Goal: Task Accomplishment & Management: Use online tool/utility

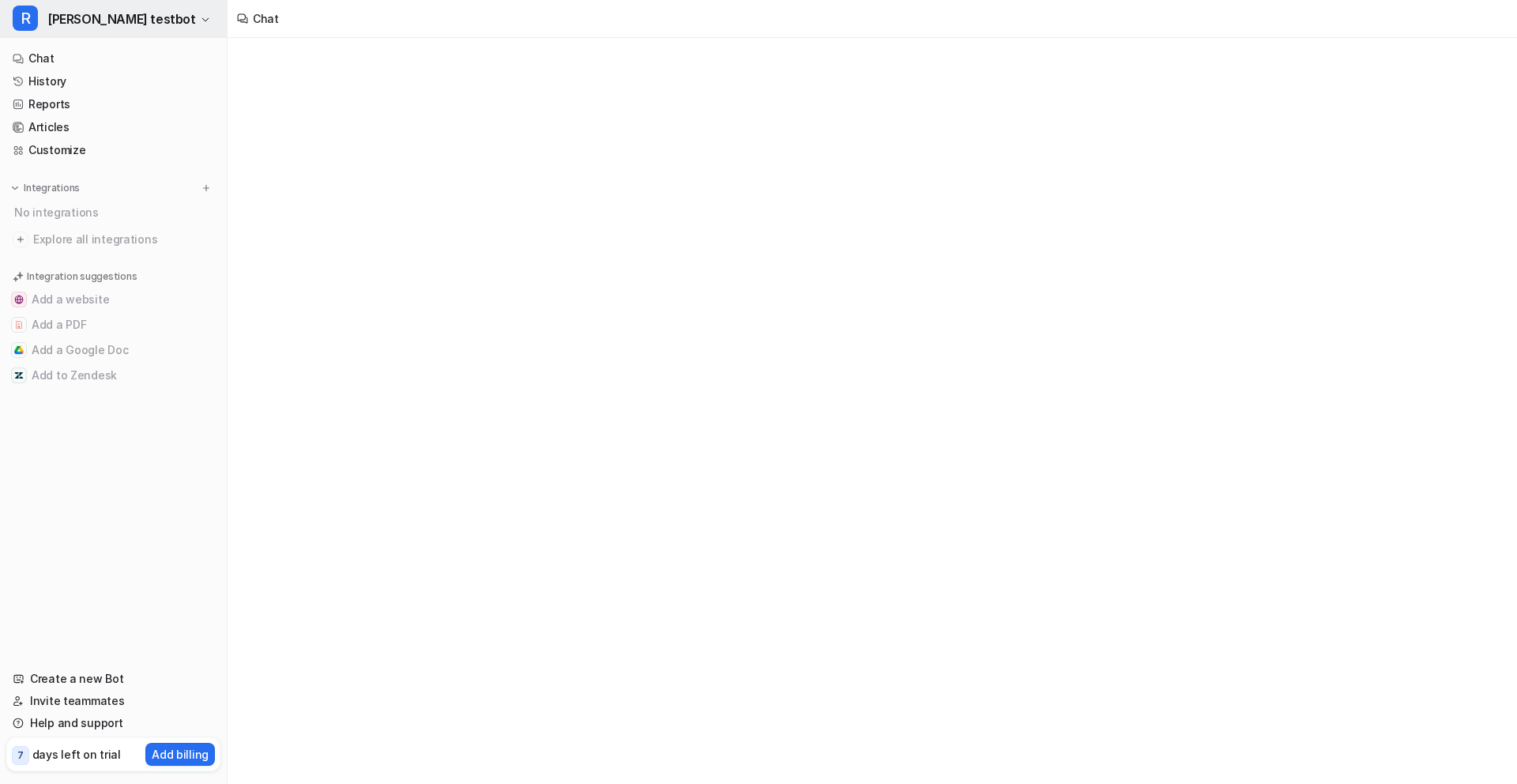
click at [114, 25] on span "Riell's testbot" at bounding box center [122, 19] width 149 height 22
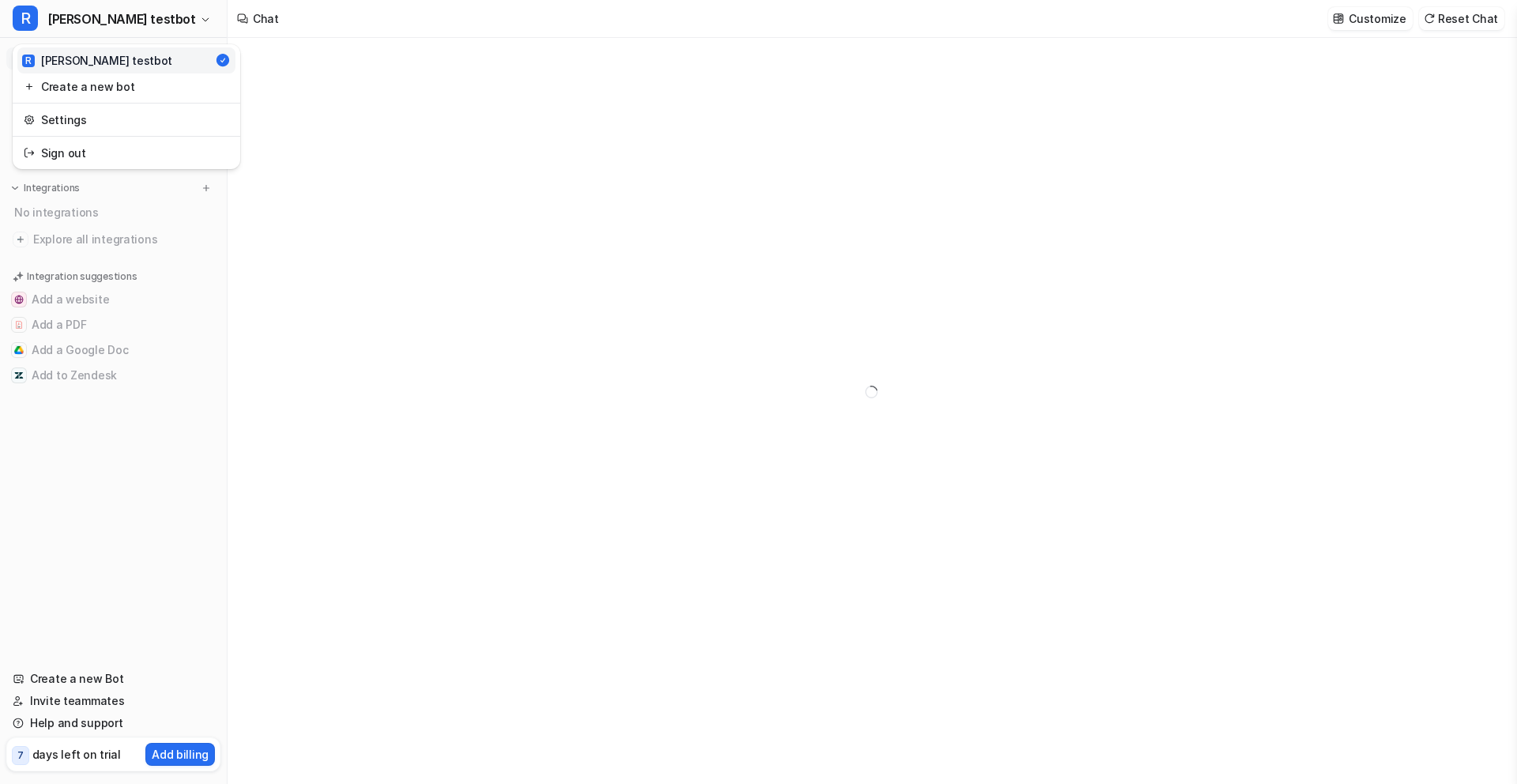
type textarea "**********"
click at [106, 145] on link "Sign out" at bounding box center [127, 153] width 218 height 26
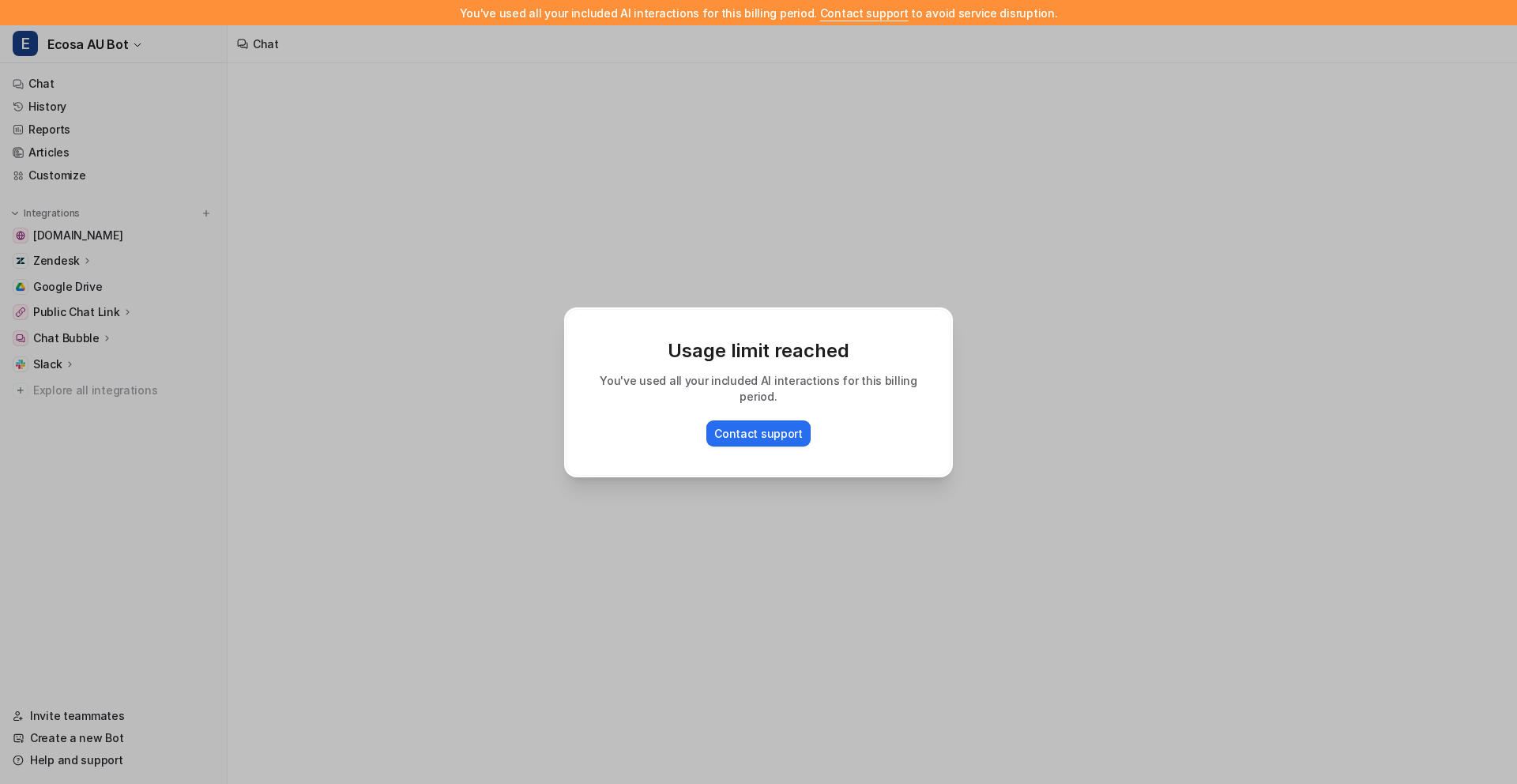
click at [649, 565] on div "Usage limit reached You've used all your included AI interactions for this bill…" at bounding box center [758, 392] width 414 height 784
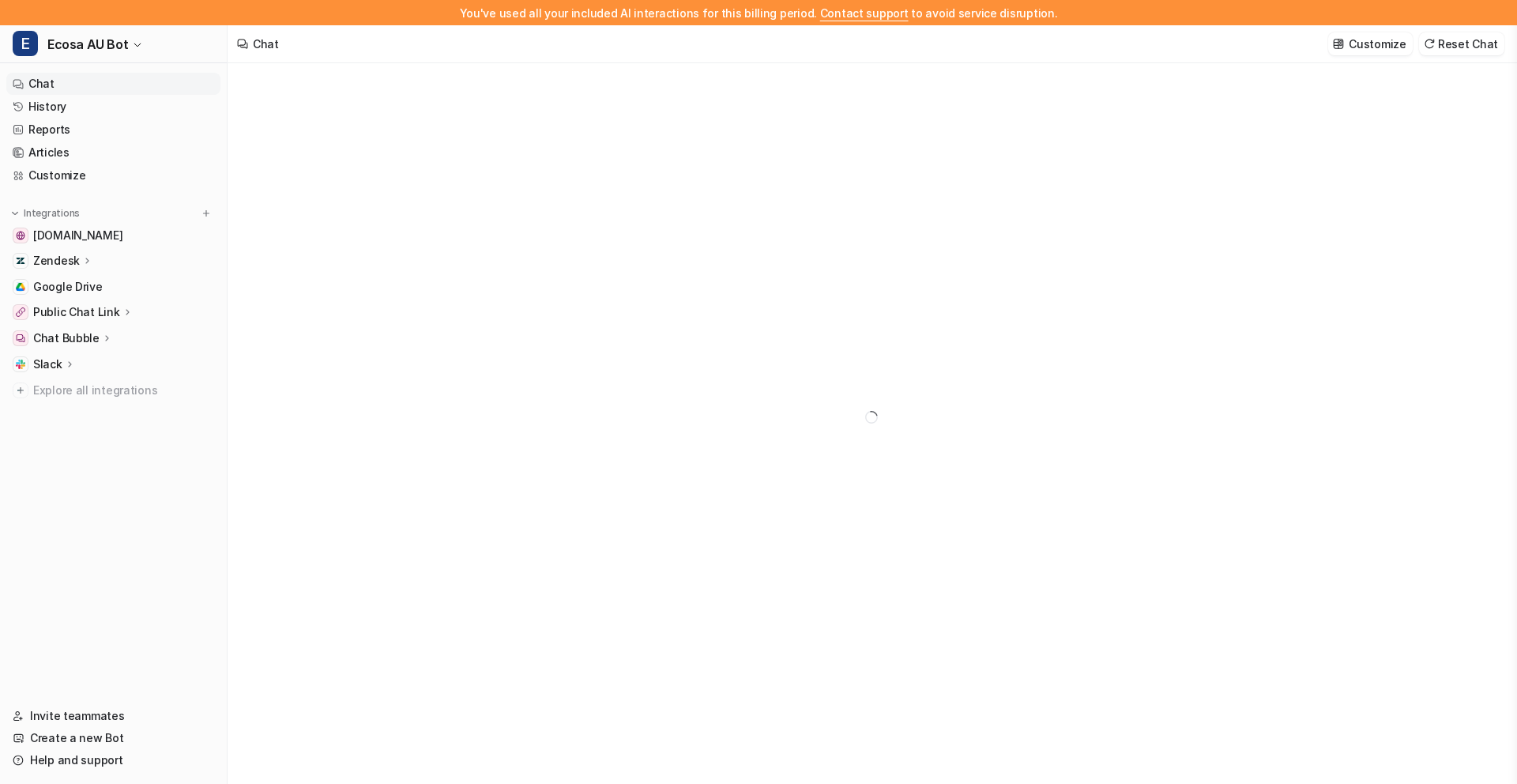
type textarea "**********"
click at [49, 103] on link "History" at bounding box center [113, 106] width 214 height 22
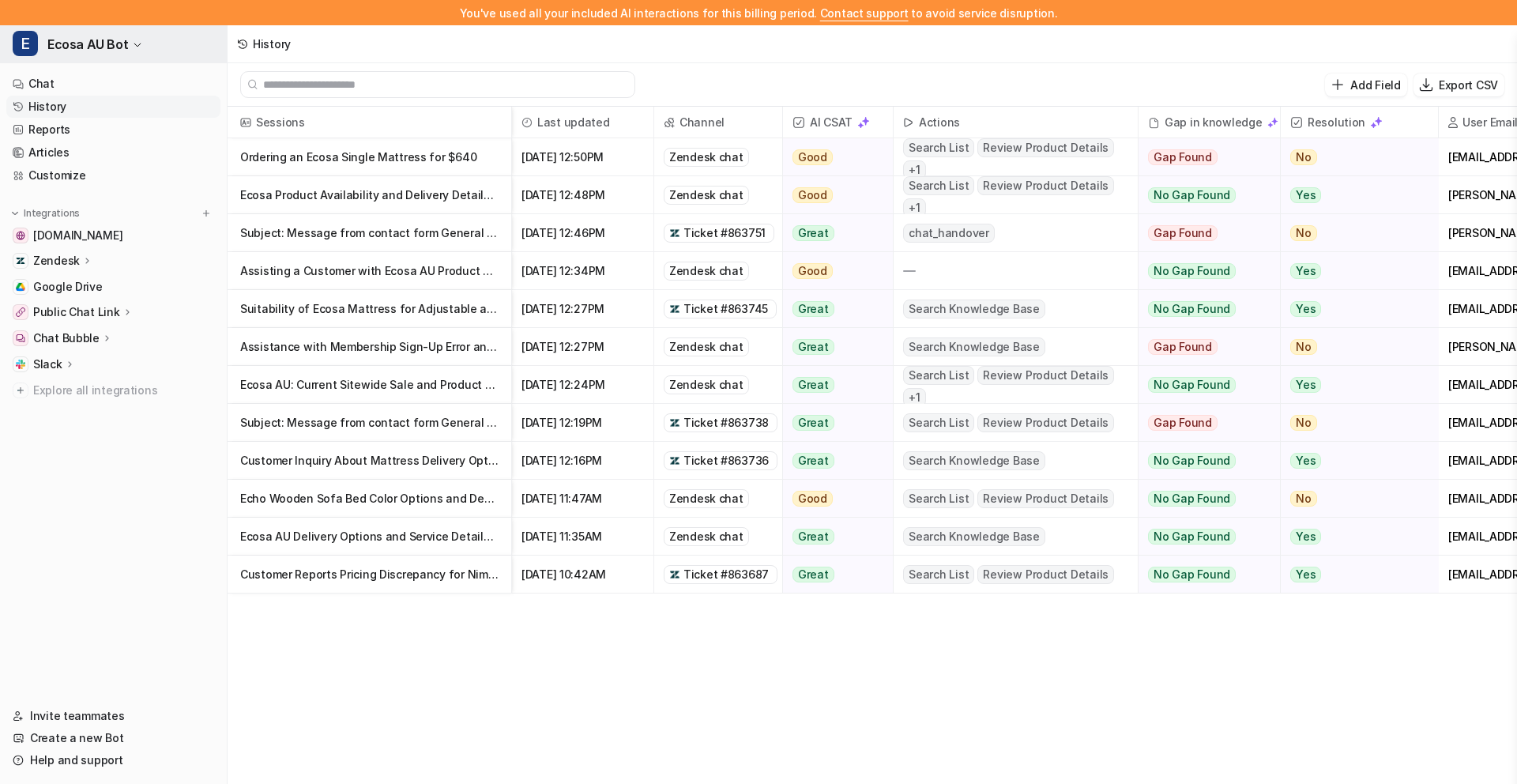
click at [133, 43] on icon "button" at bounding box center [138, 46] width 10 height 10
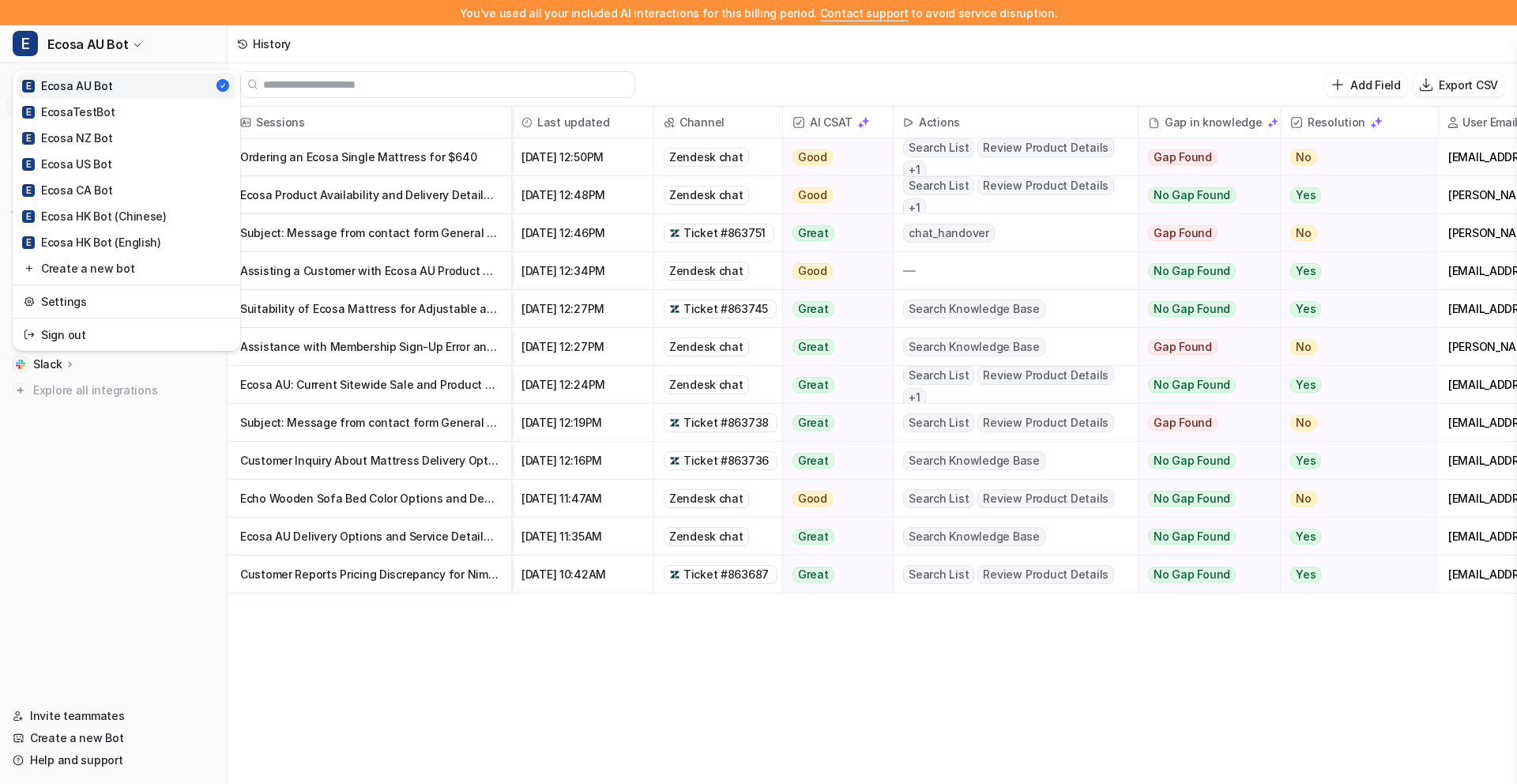
click at [413, 51] on div "You've used all your included AI interactions for this billing period. Contact …" at bounding box center [758, 392] width 1517 height 784
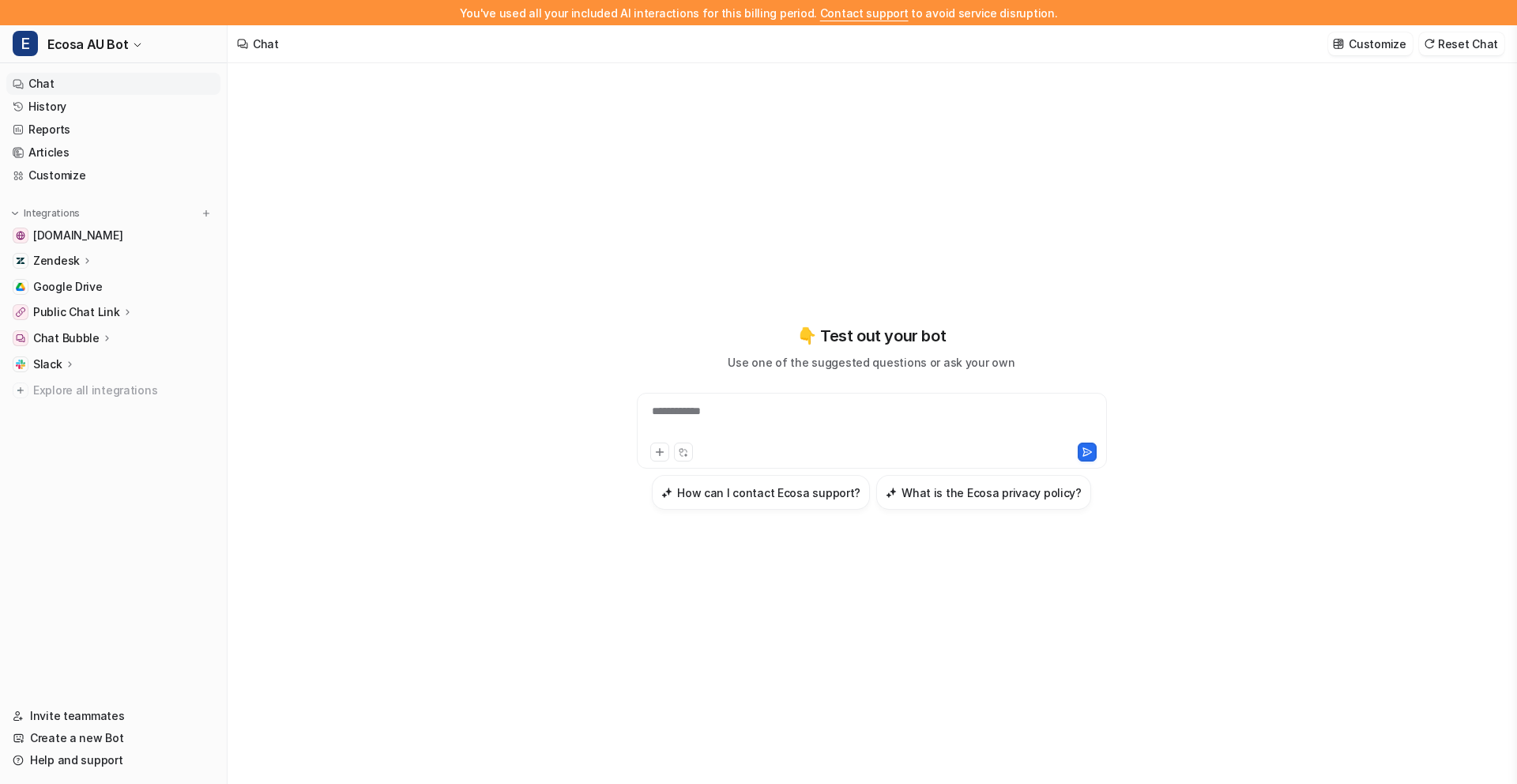
scroll to position [25, 0]
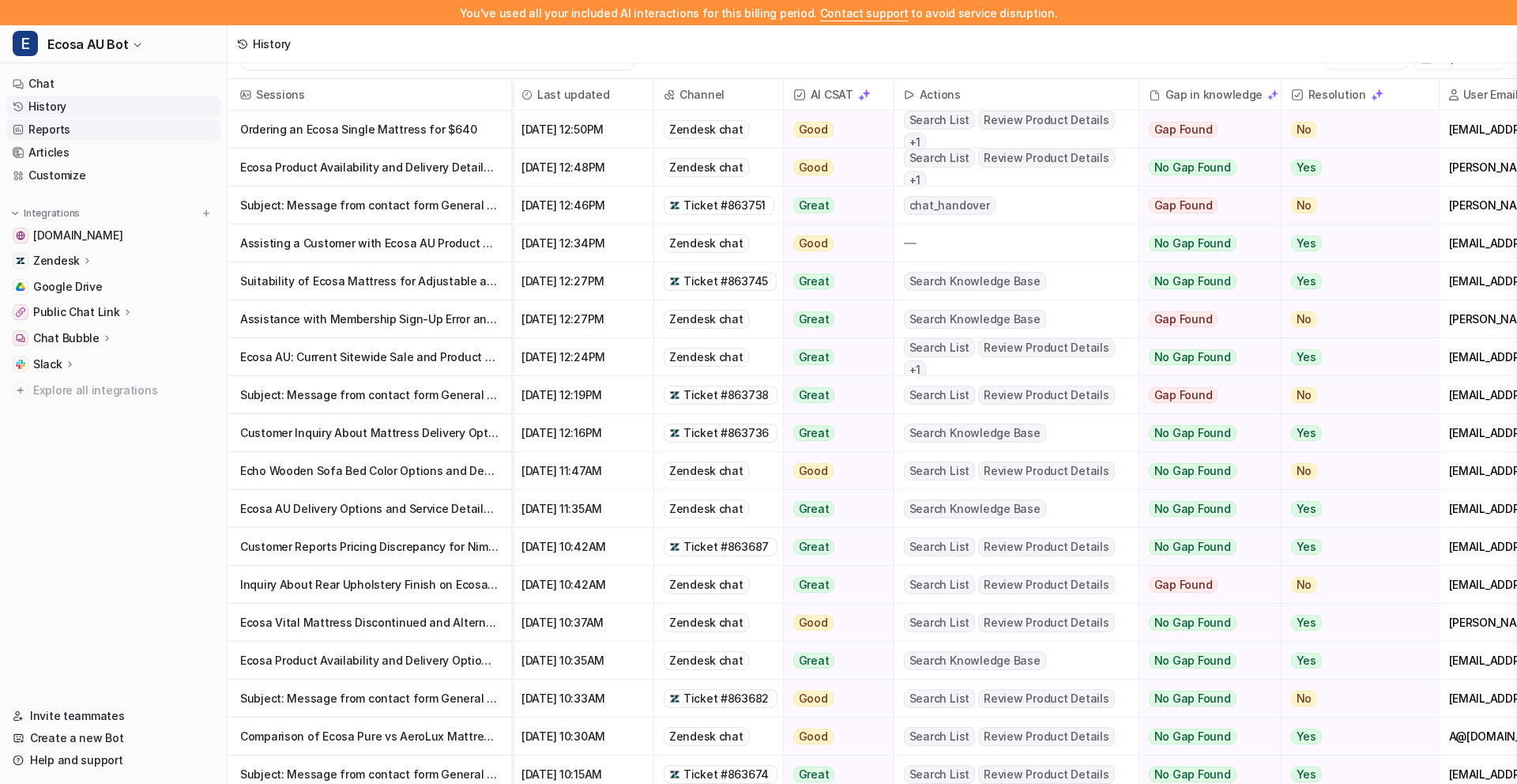
scroll to position [28, 0]
click at [130, 127] on link "Reports" at bounding box center [113, 129] width 214 height 22
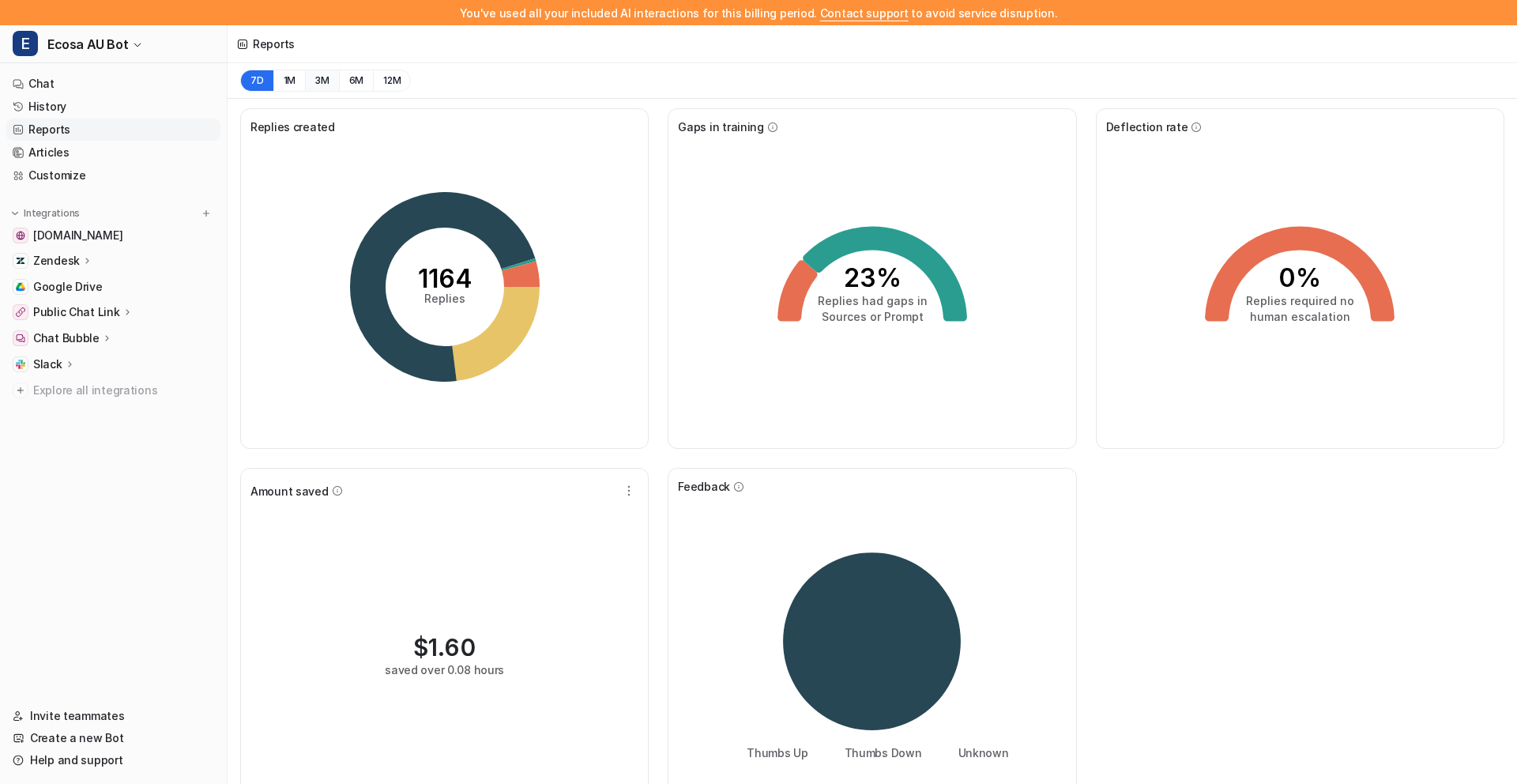
click at [321, 84] on button "3M" at bounding box center [322, 80] width 34 height 22
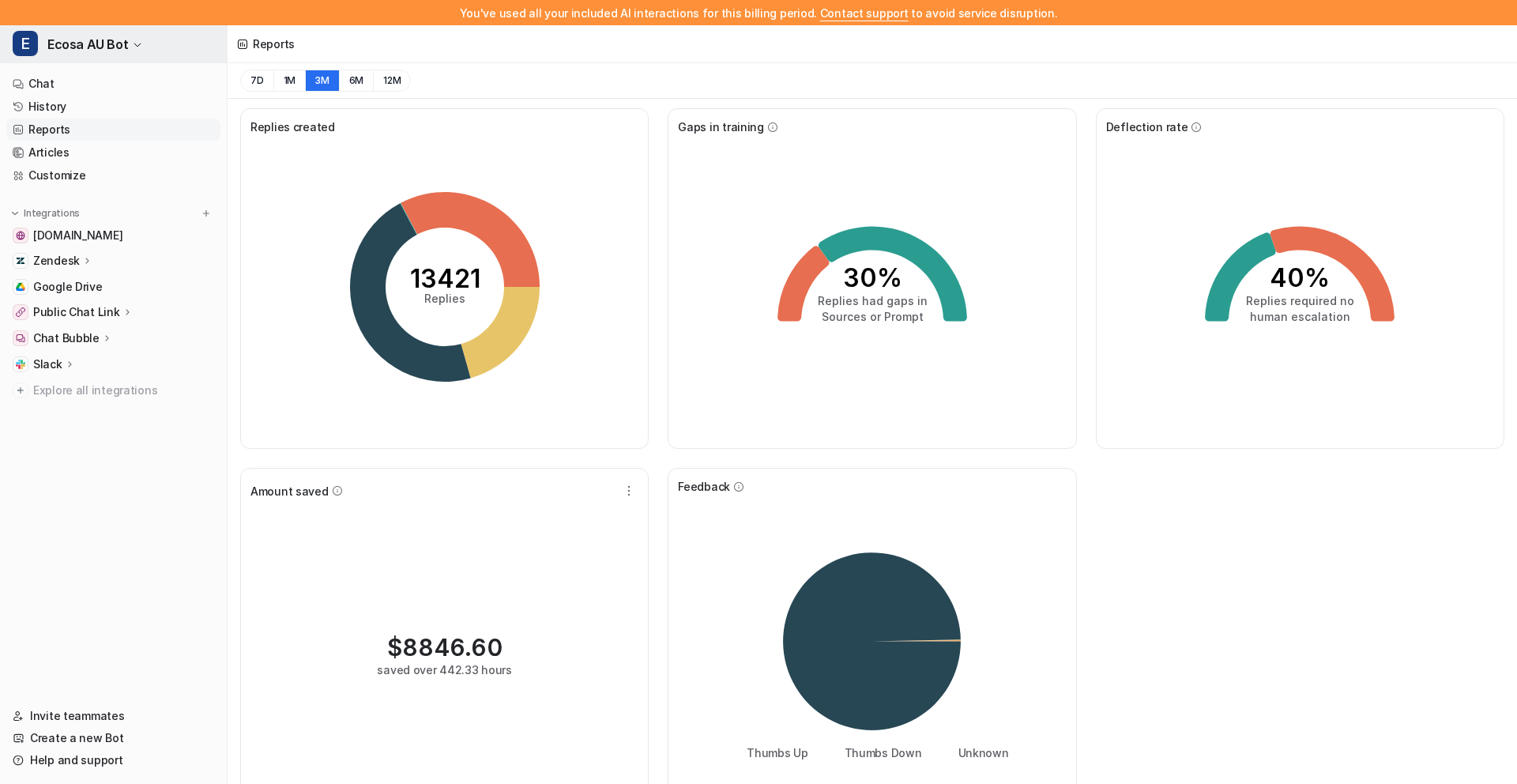
click at [124, 50] on span "Ecosa AU Bot" at bounding box center [87, 44] width 80 height 22
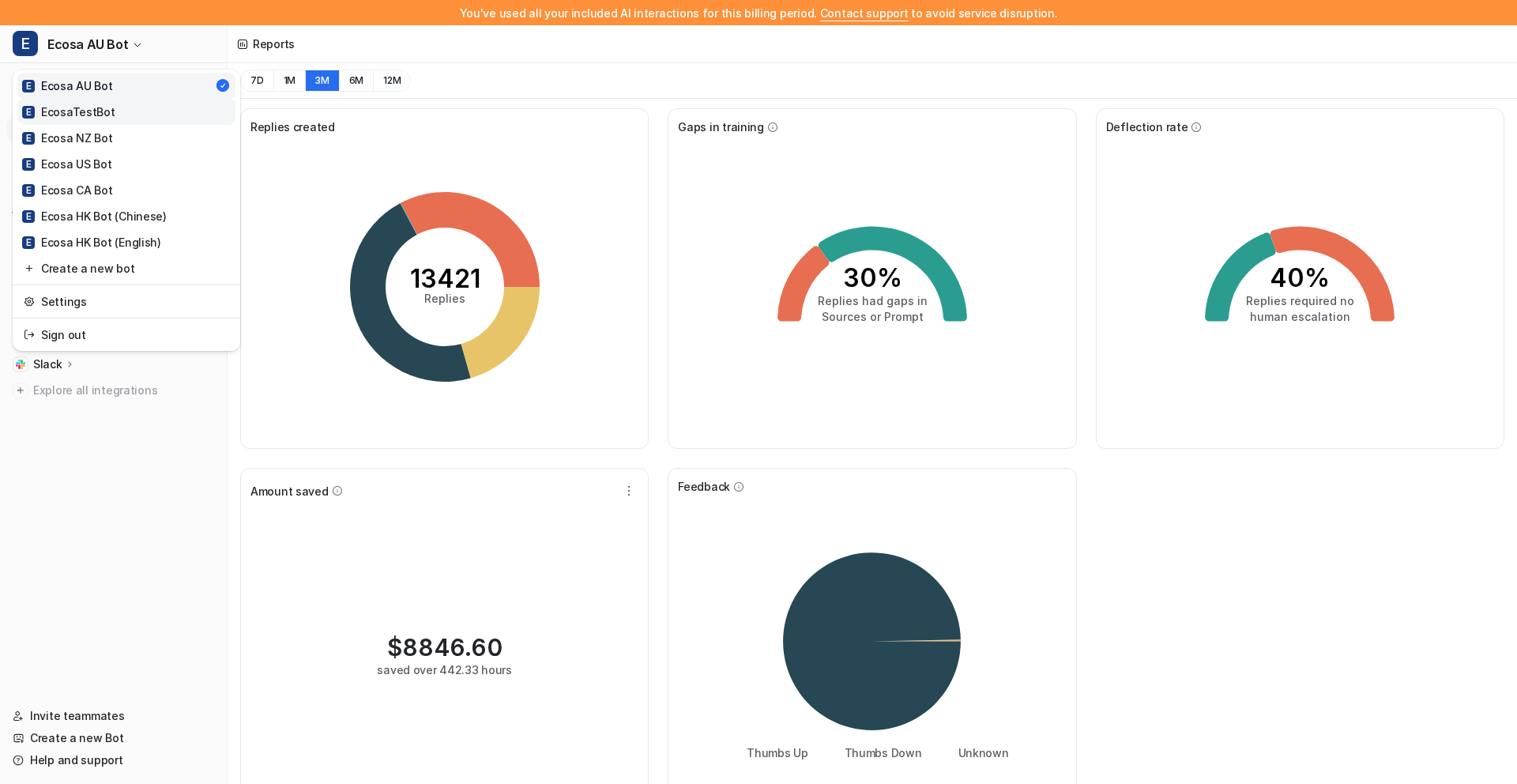
click at [138, 112] on link "E EcosaTestBot" at bounding box center [127, 111] width 218 height 26
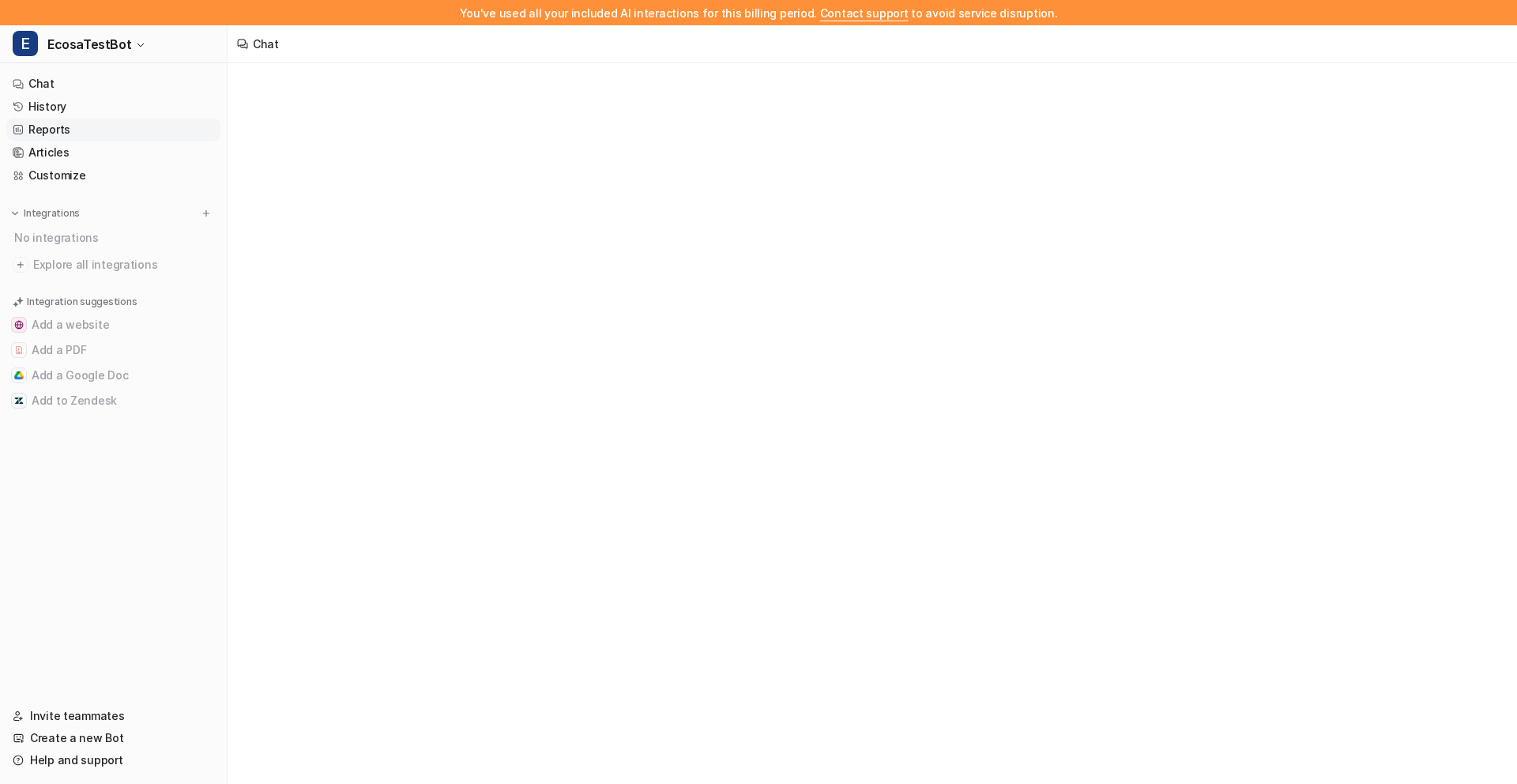
click at [90, 132] on link "Reports" at bounding box center [113, 129] width 214 height 22
click at [319, 82] on button "3M" at bounding box center [322, 80] width 34 height 22
click at [258, 83] on button "7D" at bounding box center [256, 80] width 33 height 22
click at [320, 79] on button "3M" at bounding box center [322, 80] width 34 height 22
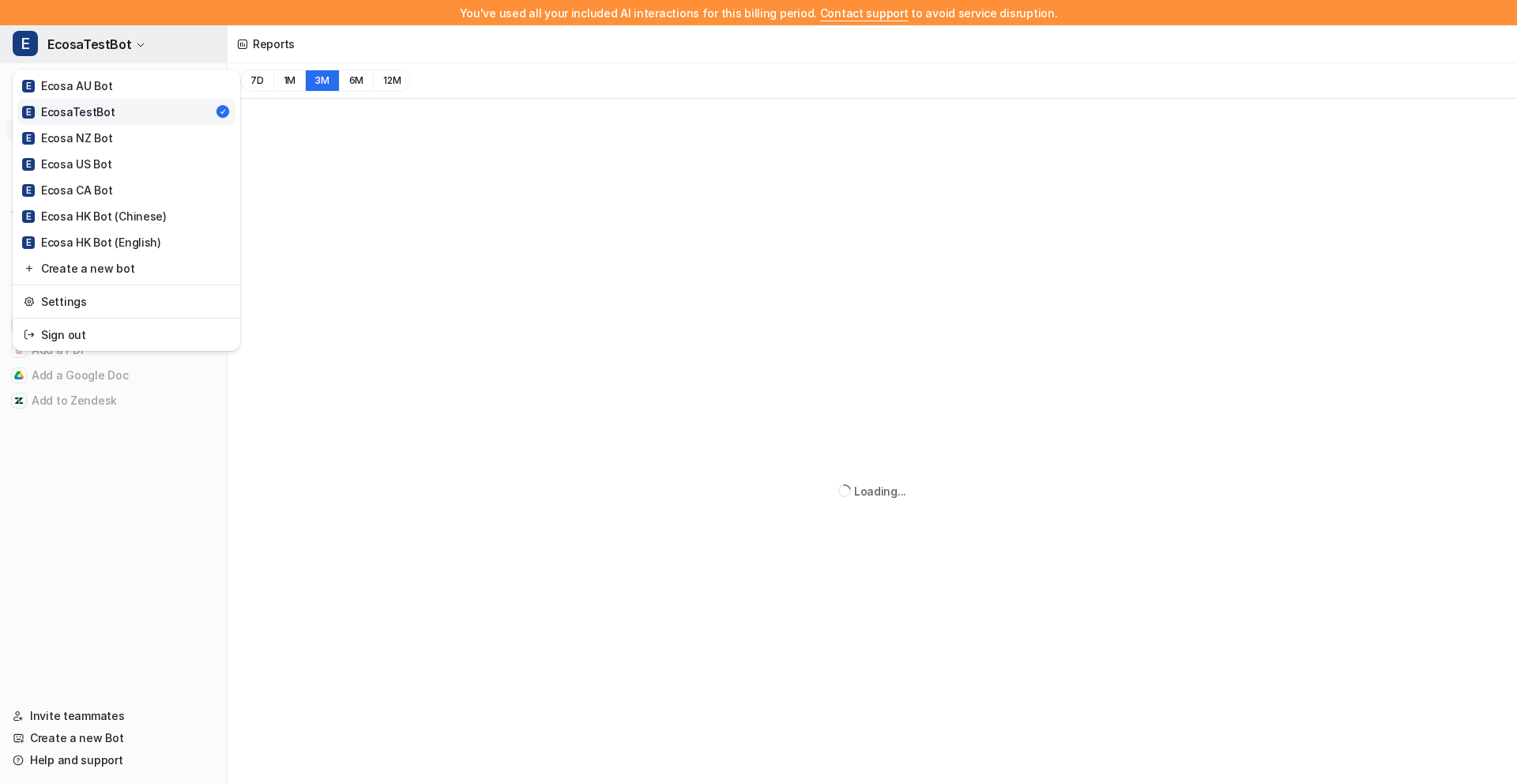
click at [116, 44] on span "EcosaTestBot" at bounding box center [89, 44] width 83 height 22
click at [118, 140] on link "E Ecosa NZ Bot" at bounding box center [127, 138] width 218 height 26
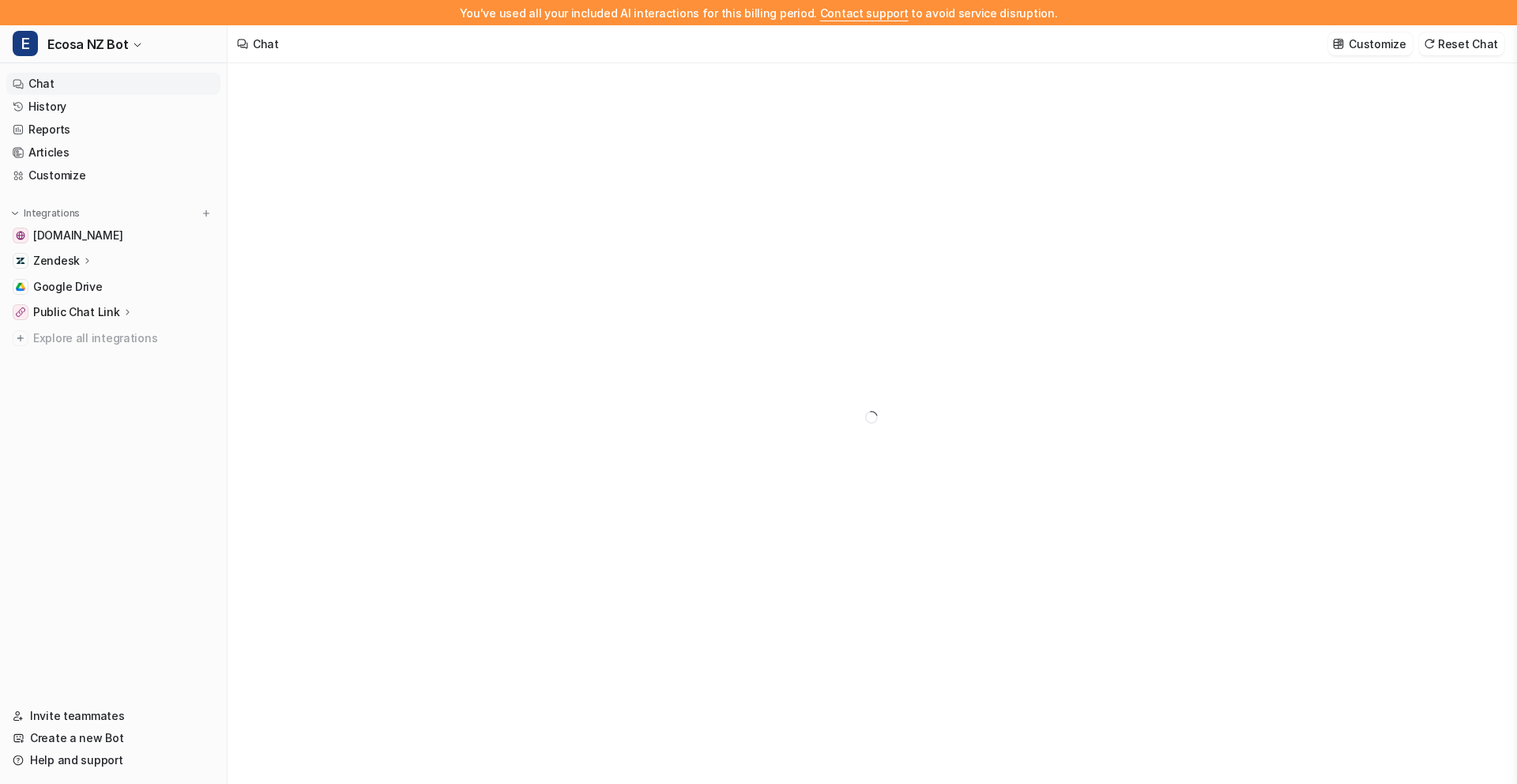
type textarea "**********"
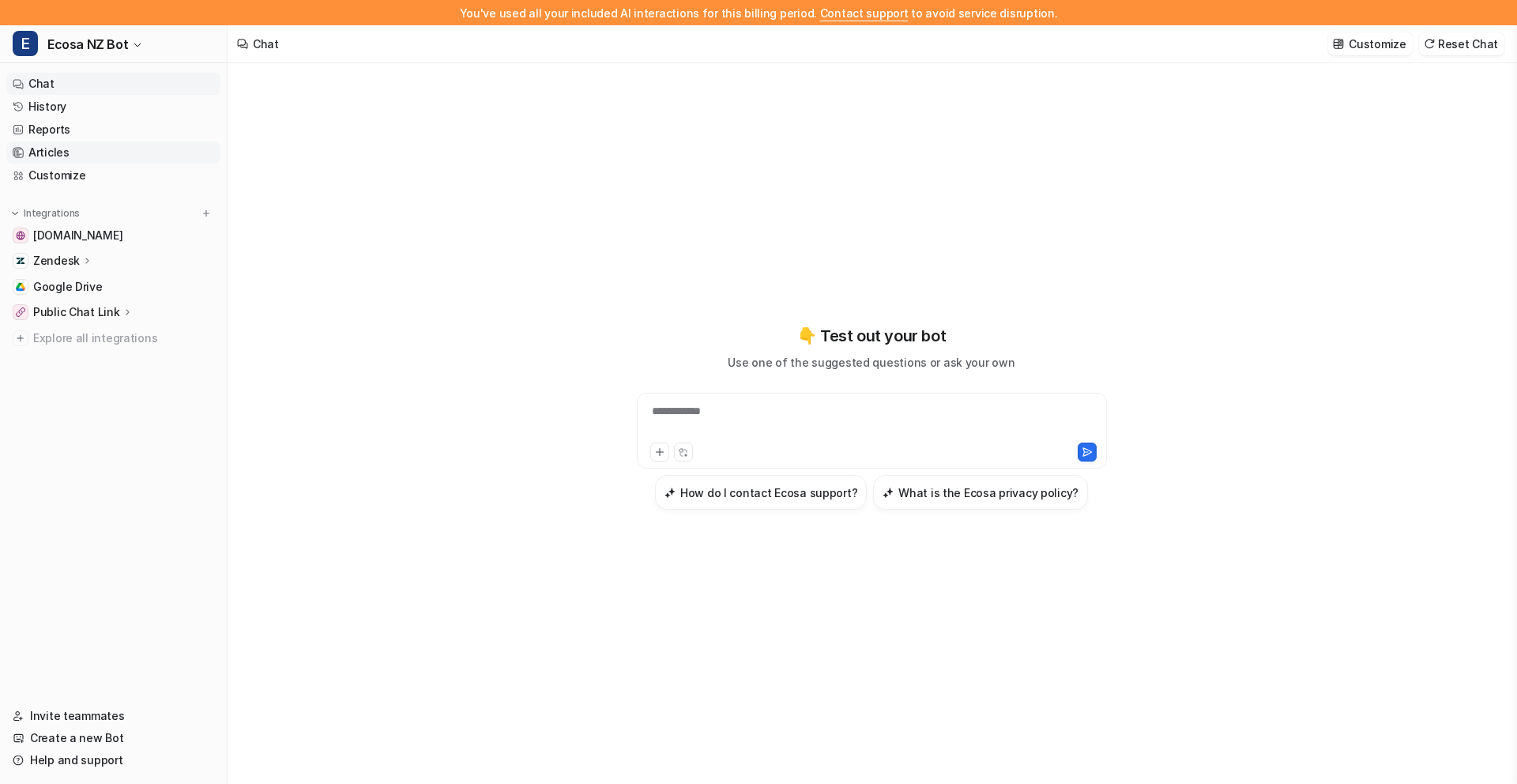
click at [106, 146] on link "Articles" at bounding box center [113, 152] width 214 height 22
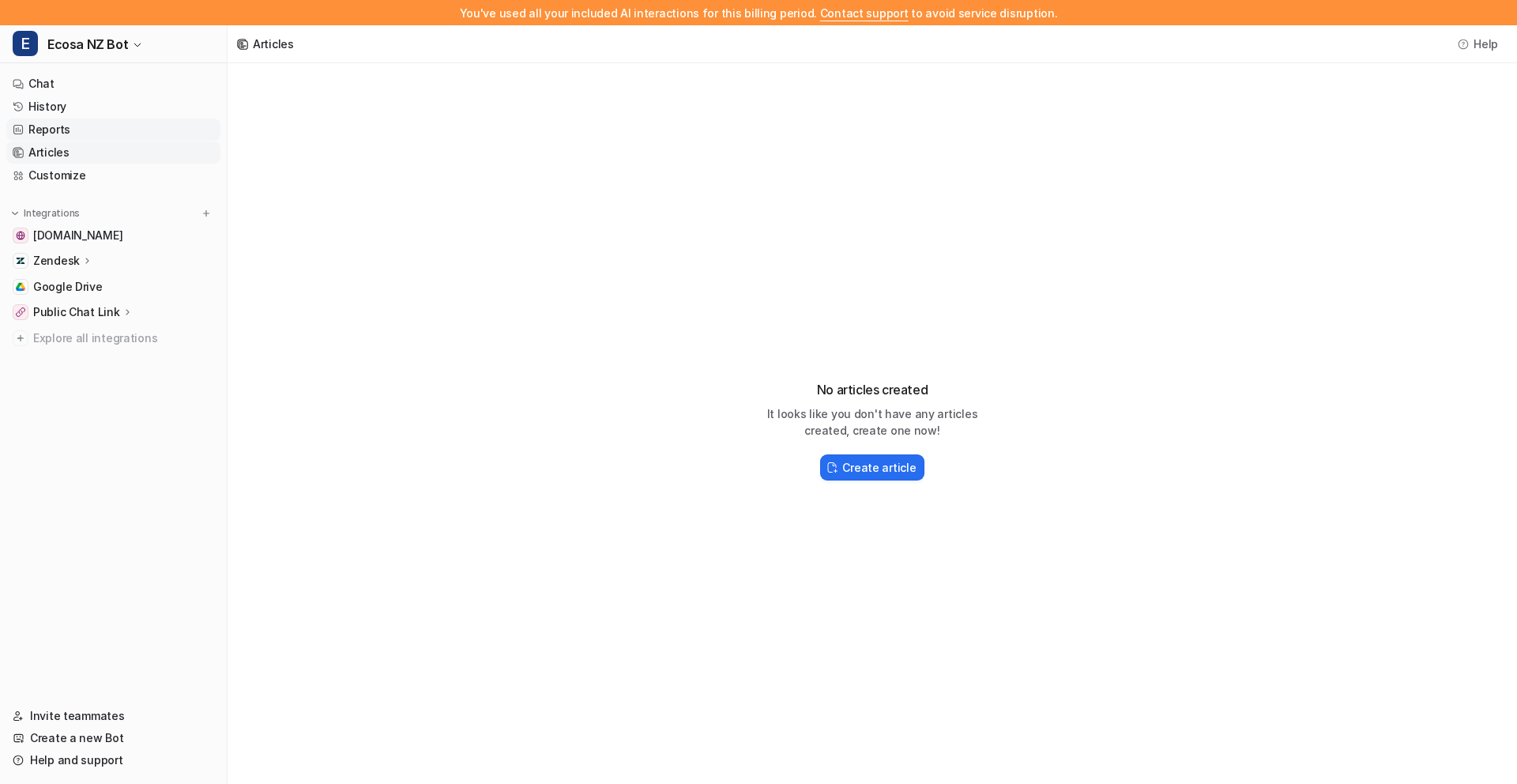
click at [106, 125] on link "Reports" at bounding box center [113, 129] width 214 height 22
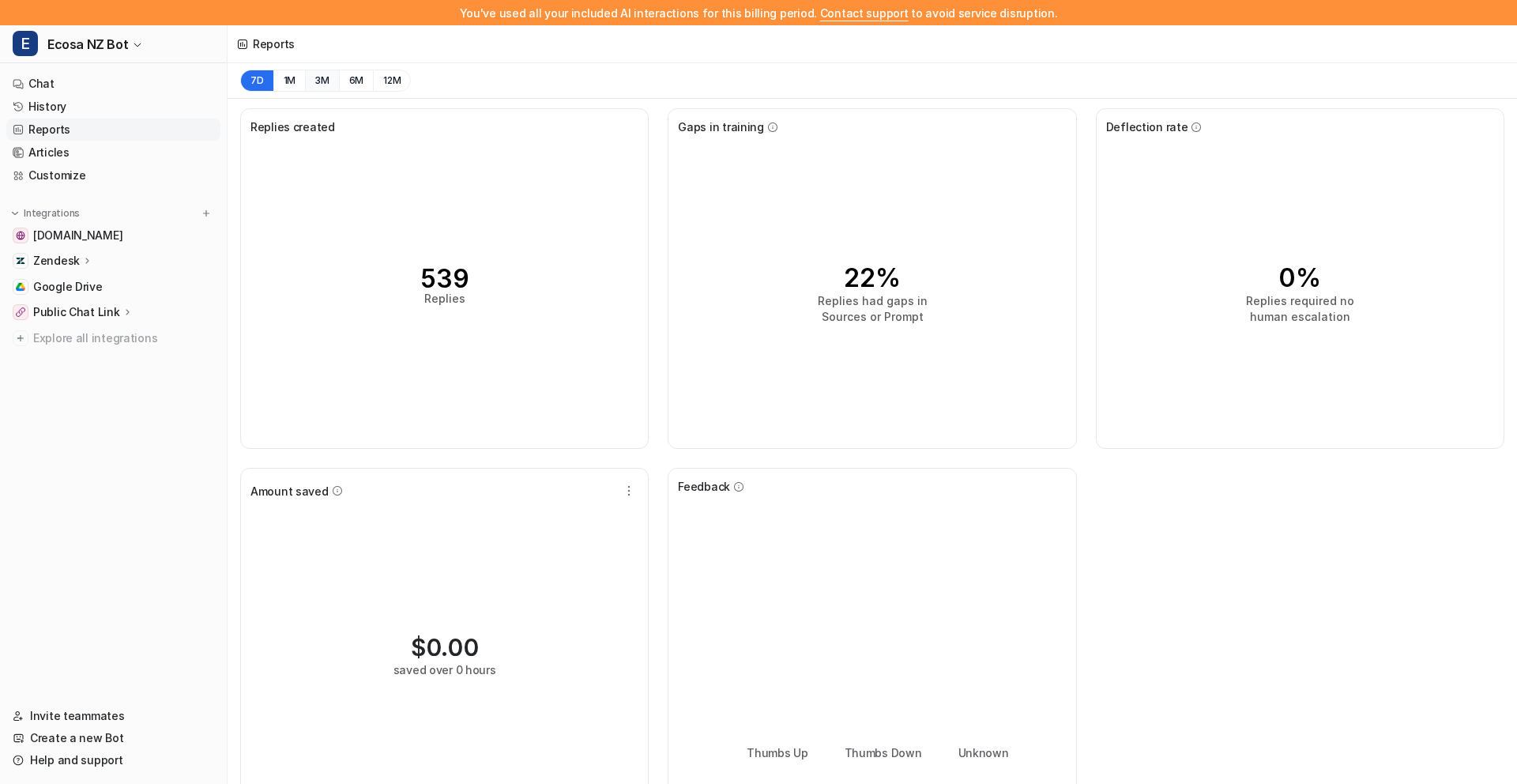
click at [321, 83] on button "3M" at bounding box center [322, 80] width 34 height 22
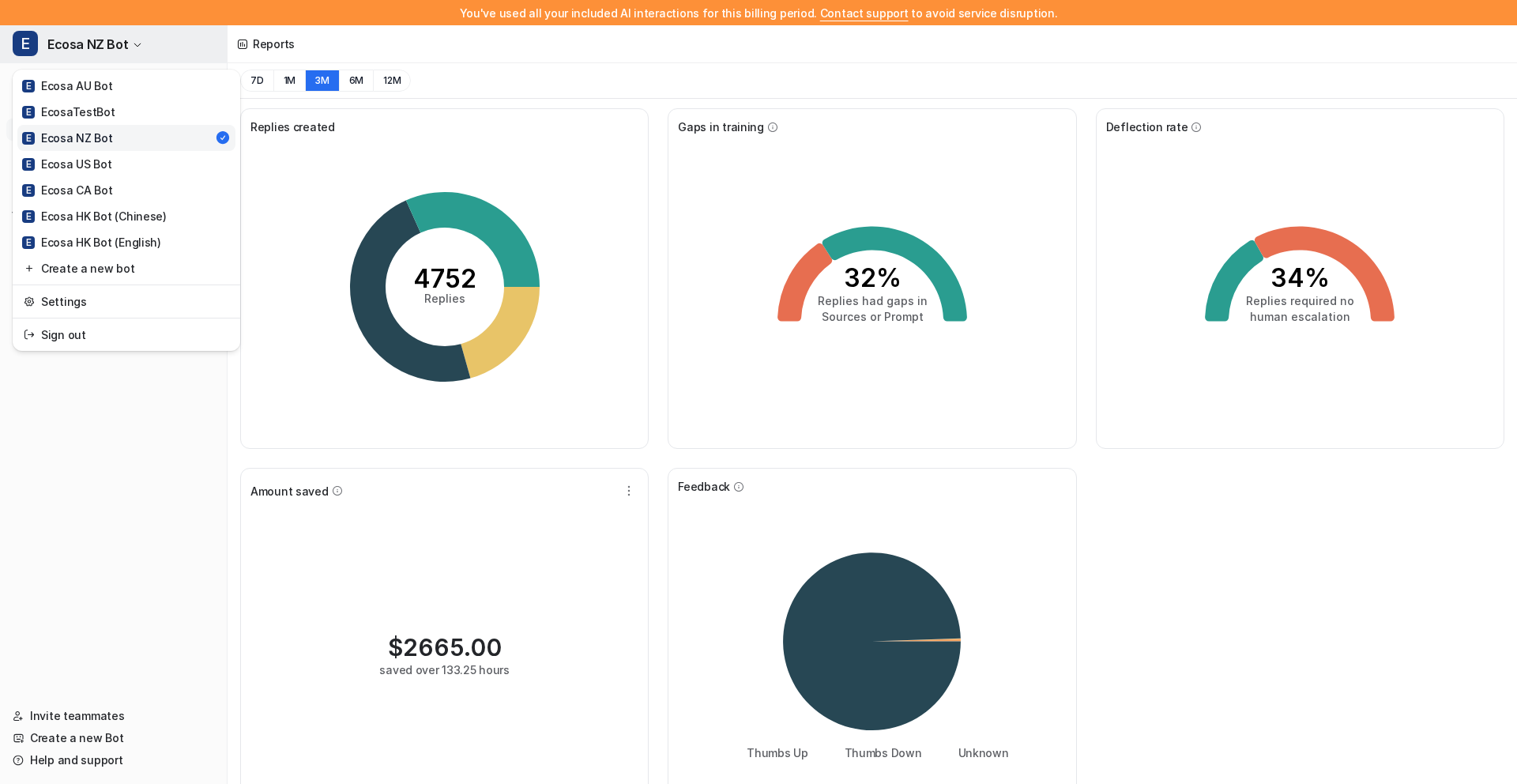
click at [126, 33] on button "E Ecosa NZ Bot" at bounding box center [113, 44] width 226 height 38
click at [128, 160] on link "E Ecosa US Bot" at bounding box center [127, 164] width 218 height 26
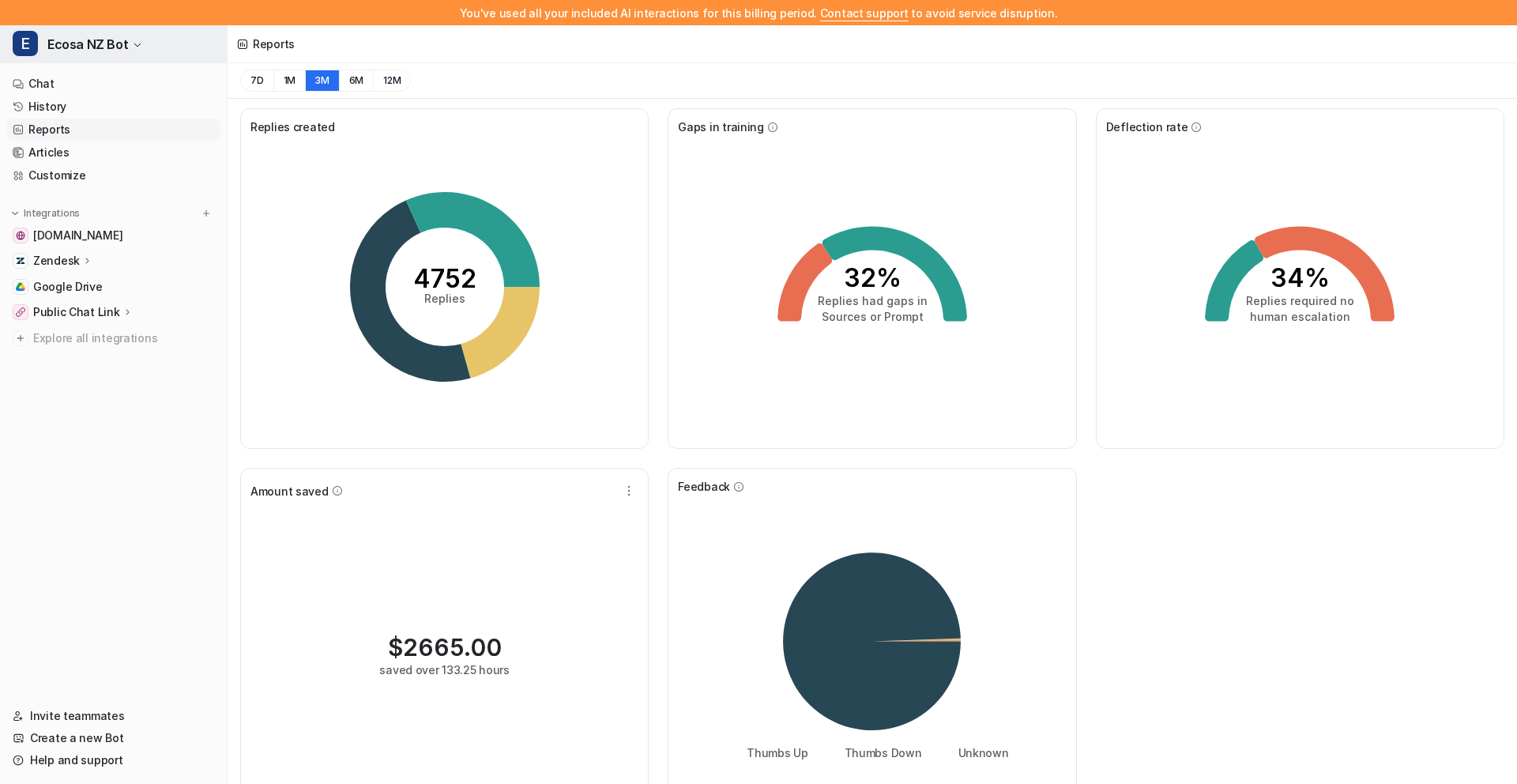
click at [122, 46] on span "Ecosa NZ Bot" at bounding box center [87, 44] width 80 height 22
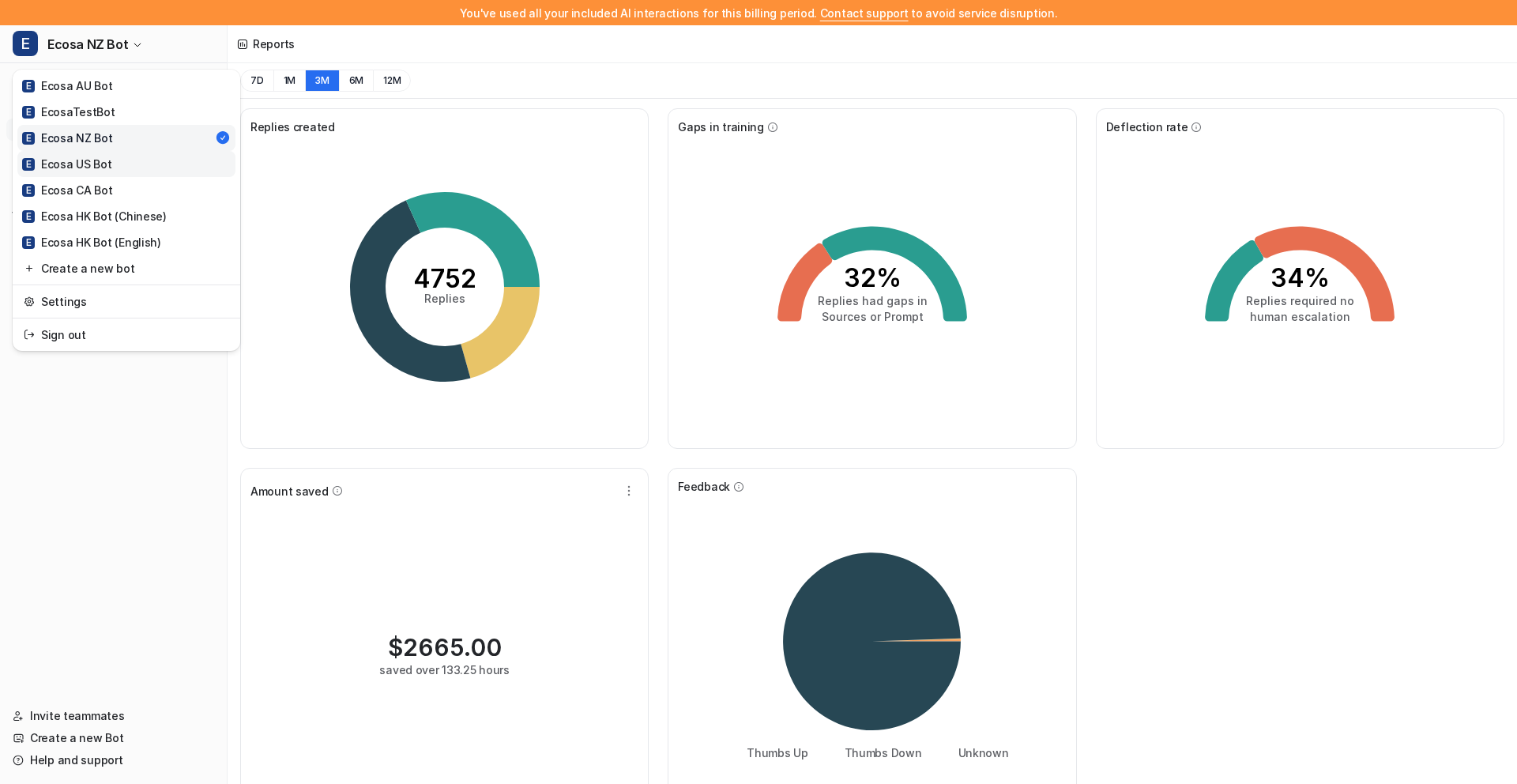
click at [143, 167] on link "E Ecosa US Bot" at bounding box center [127, 164] width 218 height 26
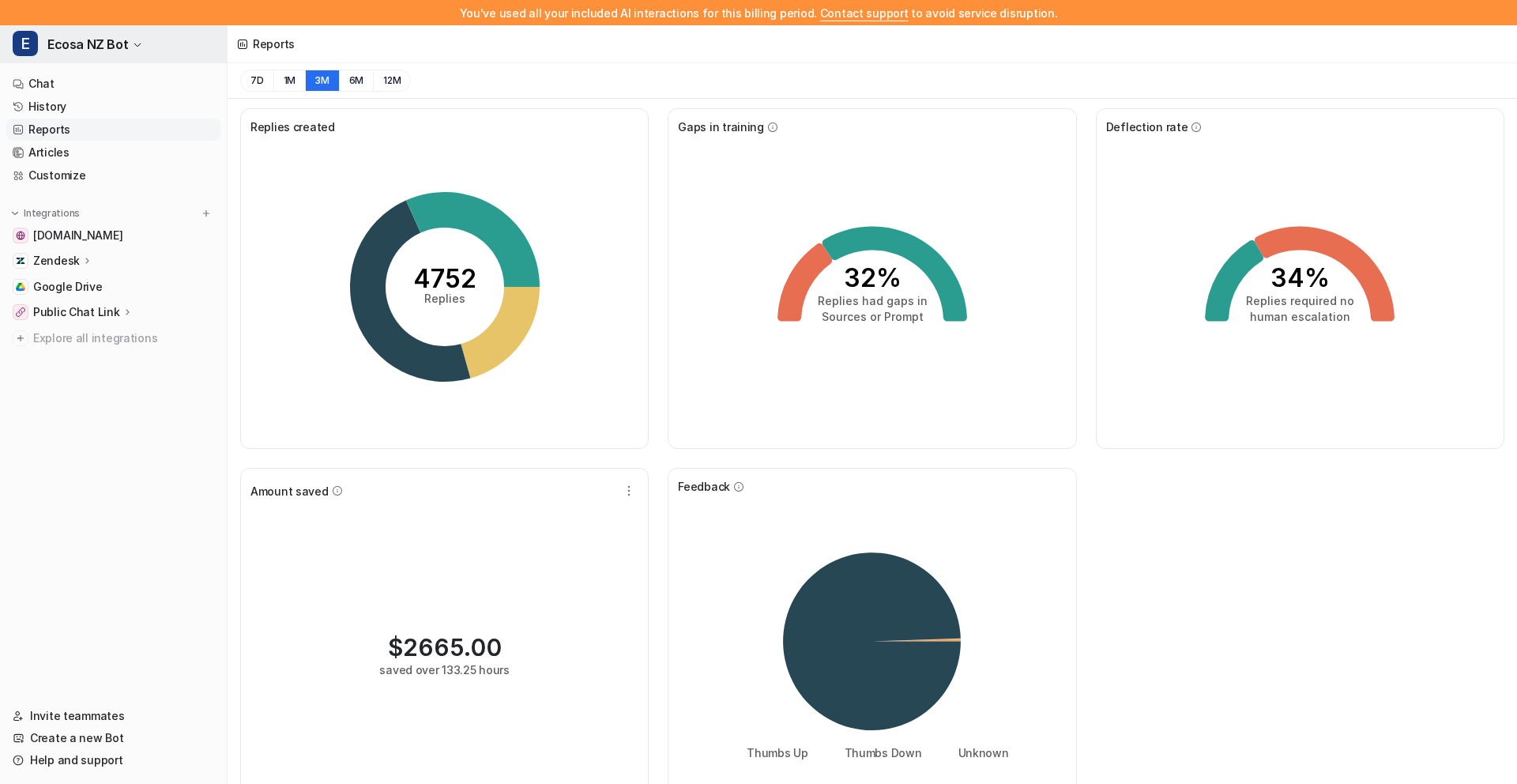
click at [80, 38] on span "Ecosa NZ Bot" at bounding box center [87, 44] width 80 height 22
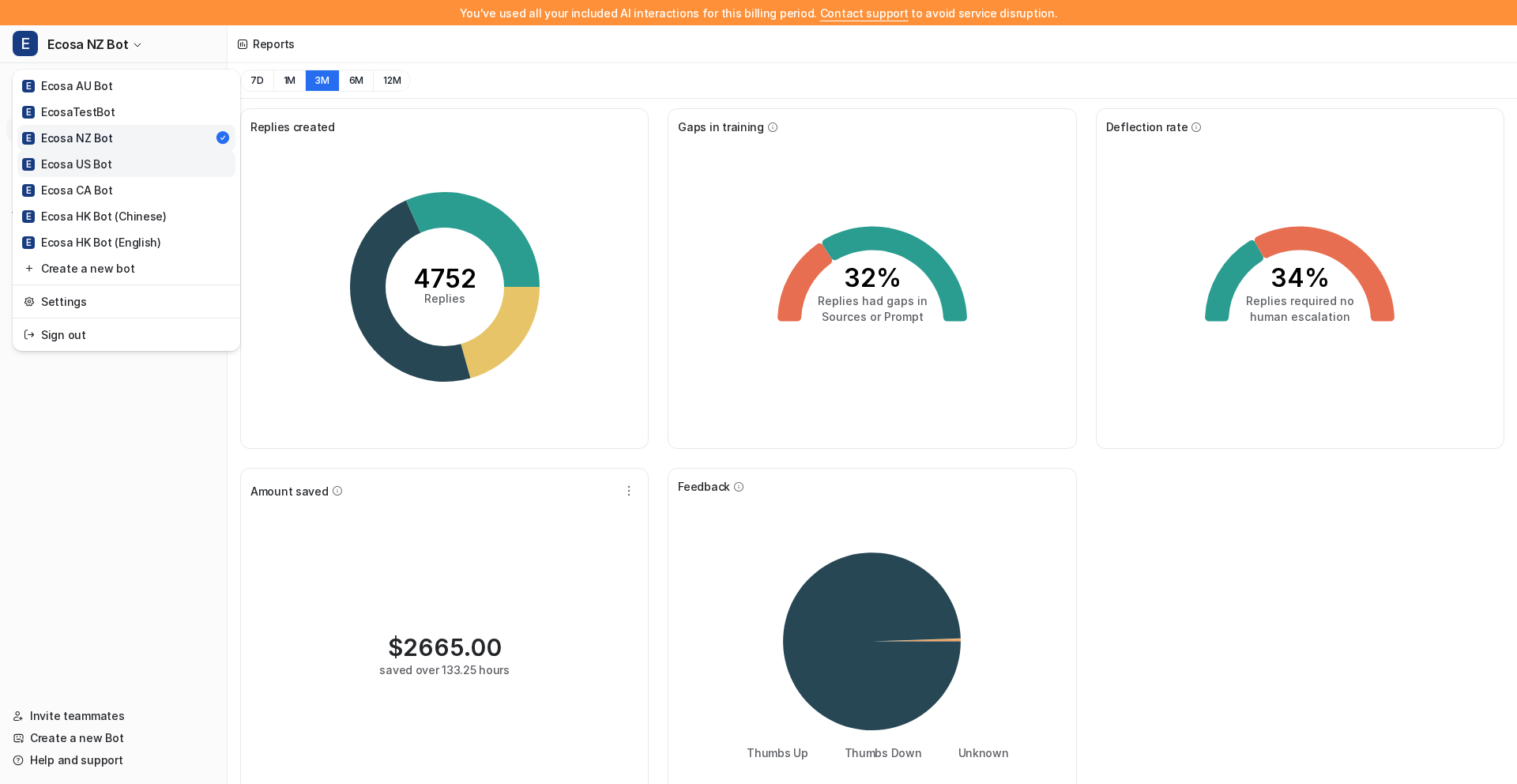
click at [141, 165] on link "E Ecosa US Bot" at bounding box center [127, 164] width 218 height 26
click at [114, 49] on span "Ecosa NZ Bot" at bounding box center [87, 44] width 80 height 22
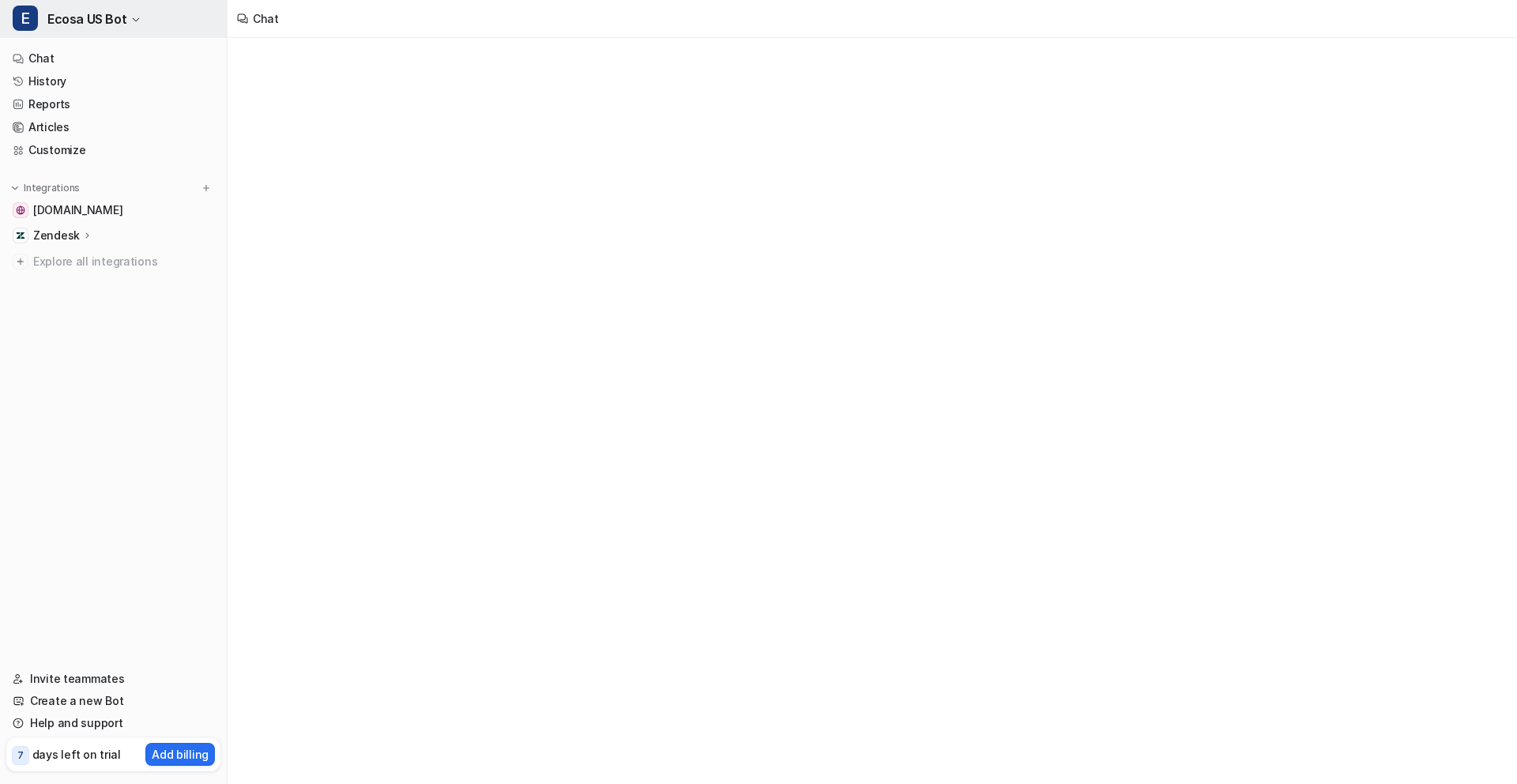
click at [112, 14] on span "Ecosa US Bot" at bounding box center [87, 19] width 79 height 22
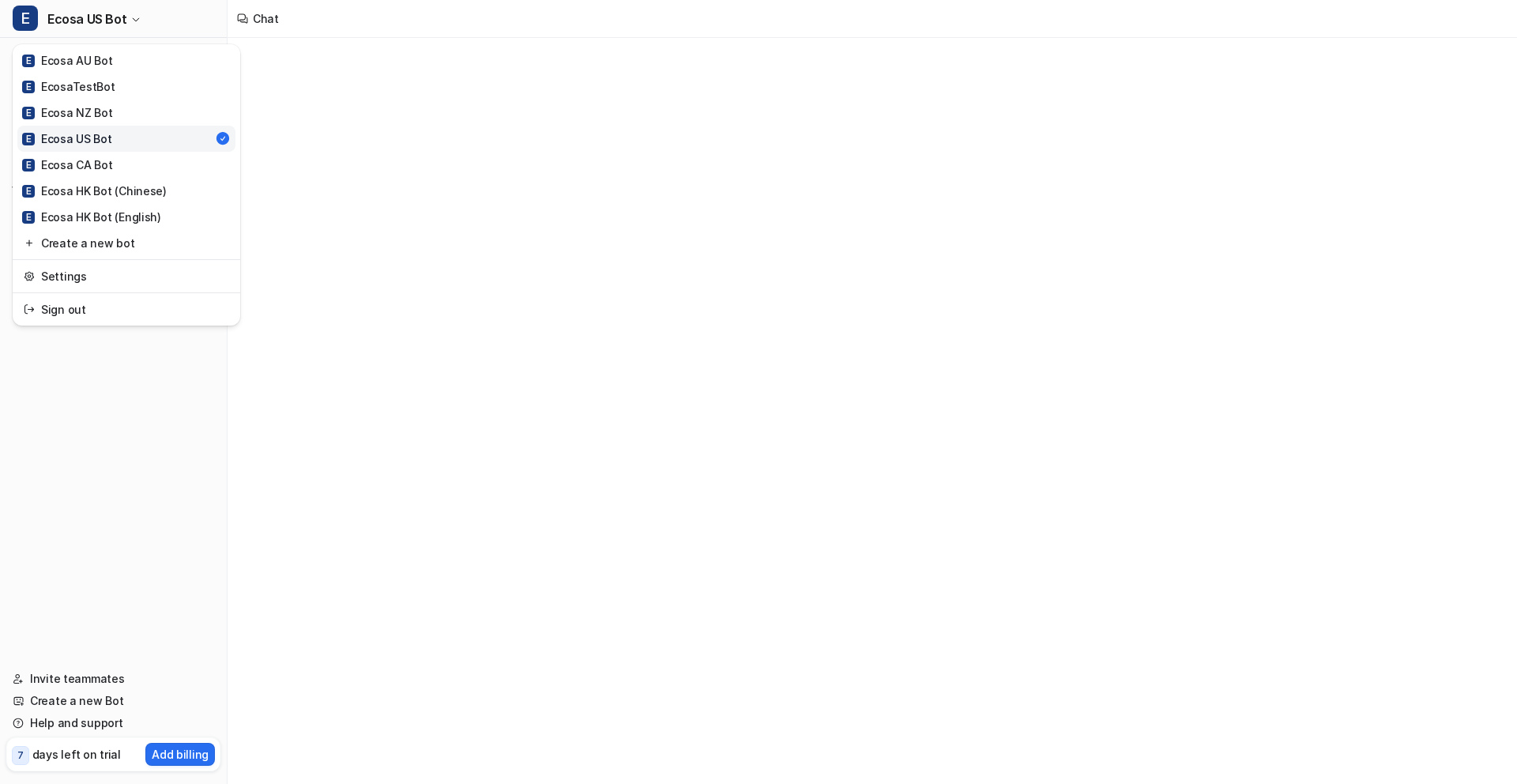
click at [326, 106] on div "E Ecosa US Bot E Ecosa AU Bot E EcosaTestBot E Ecosa NZ Bot E Ecosa US Bot E Ec…" at bounding box center [758, 392] width 1517 height 784
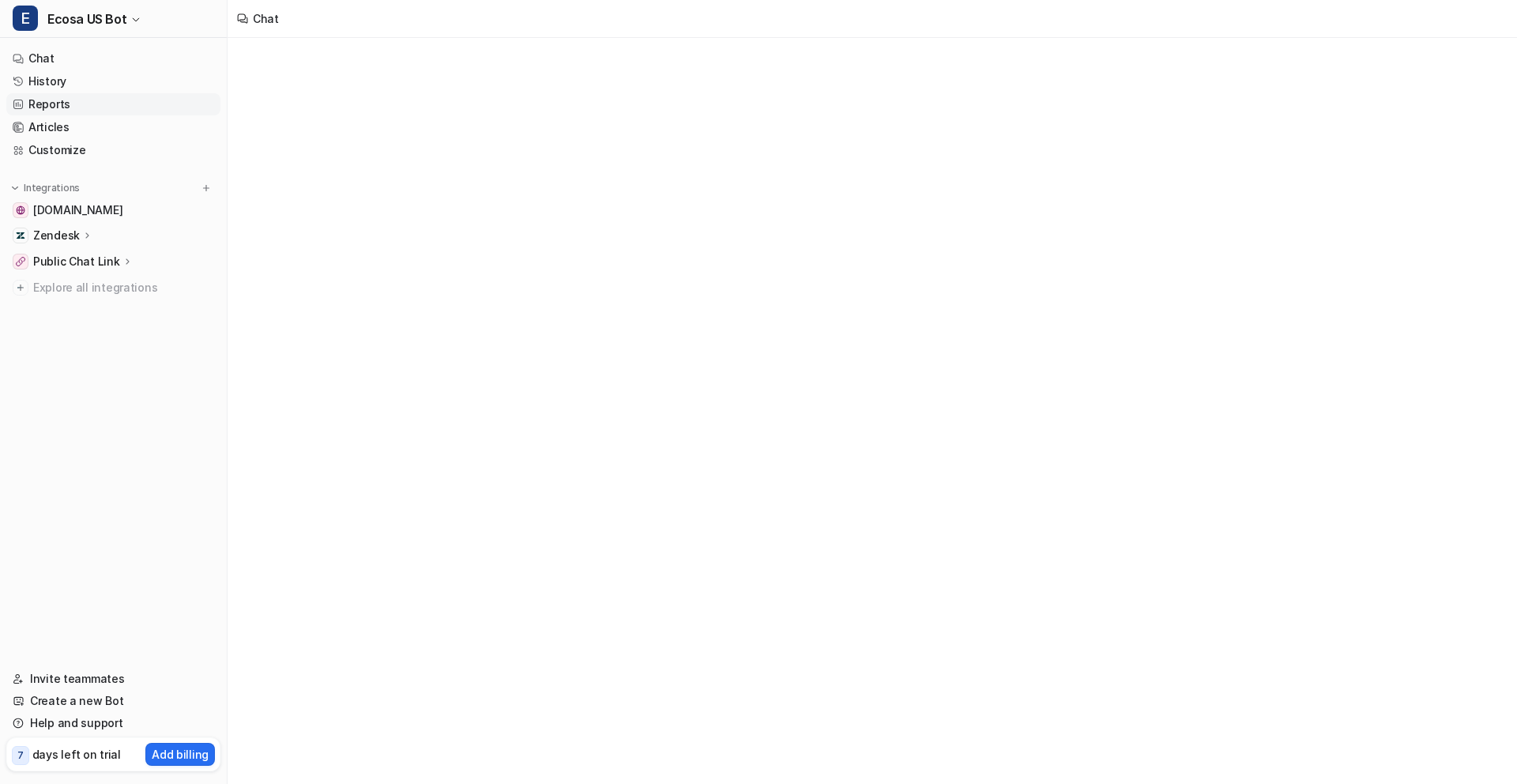
click at [82, 101] on link "Reports" at bounding box center [113, 104] width 214 height 22
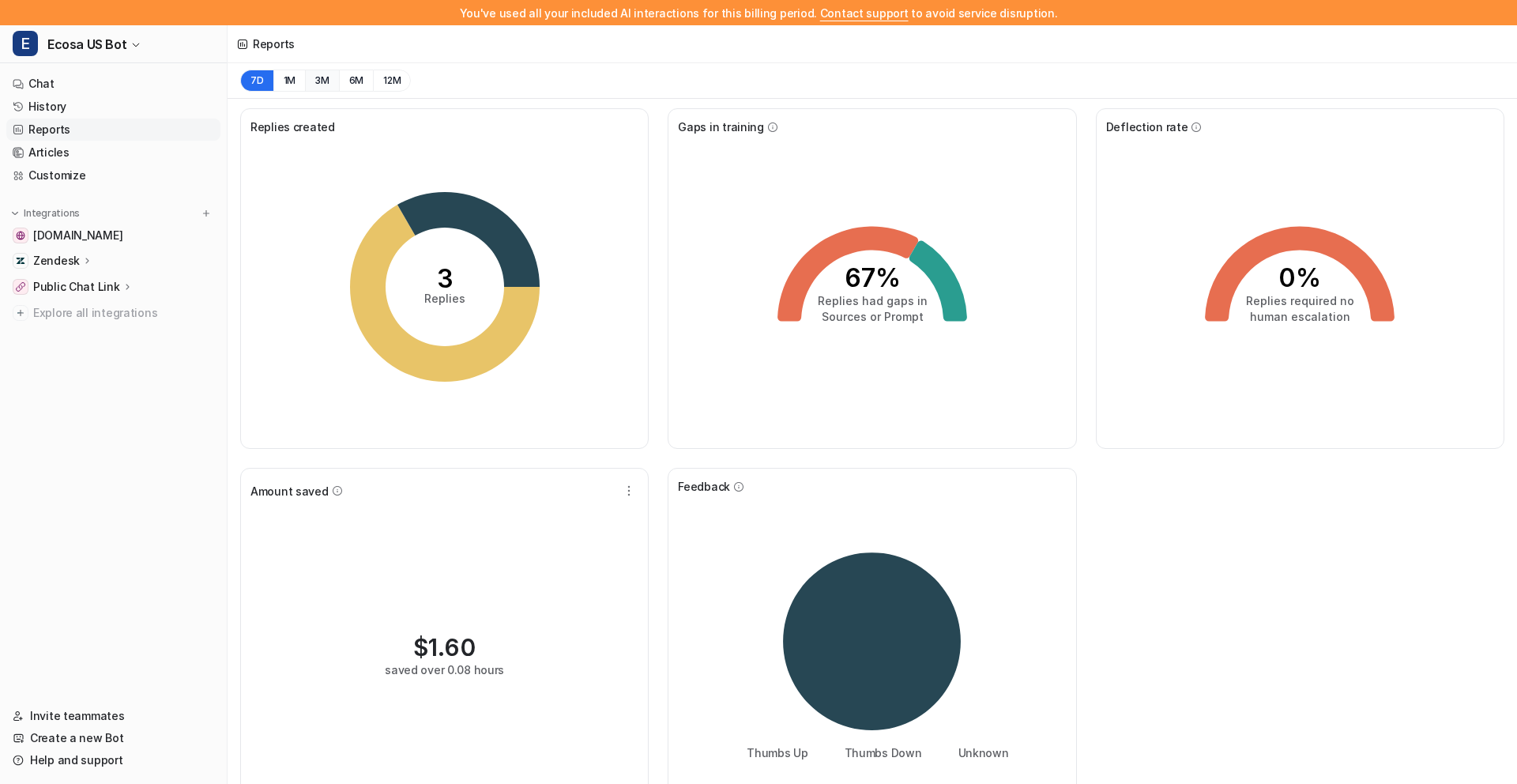
click at [316, 71] on button "3M" at bounding box center [322, 80] width 34 height 22
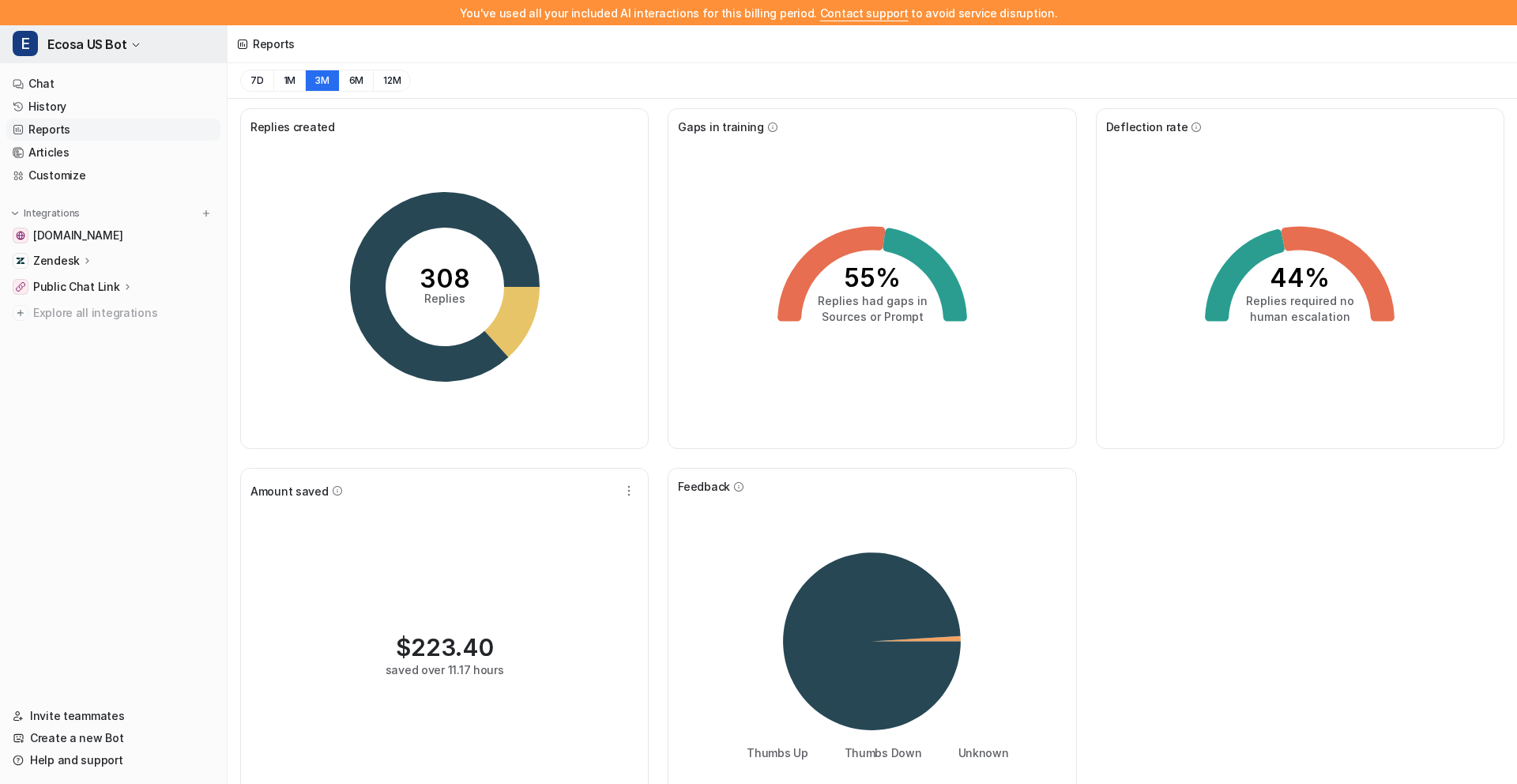
click at [114, 41] on span "Ecosa US Bot" at bounding box center [87, 44] width 79 height 22
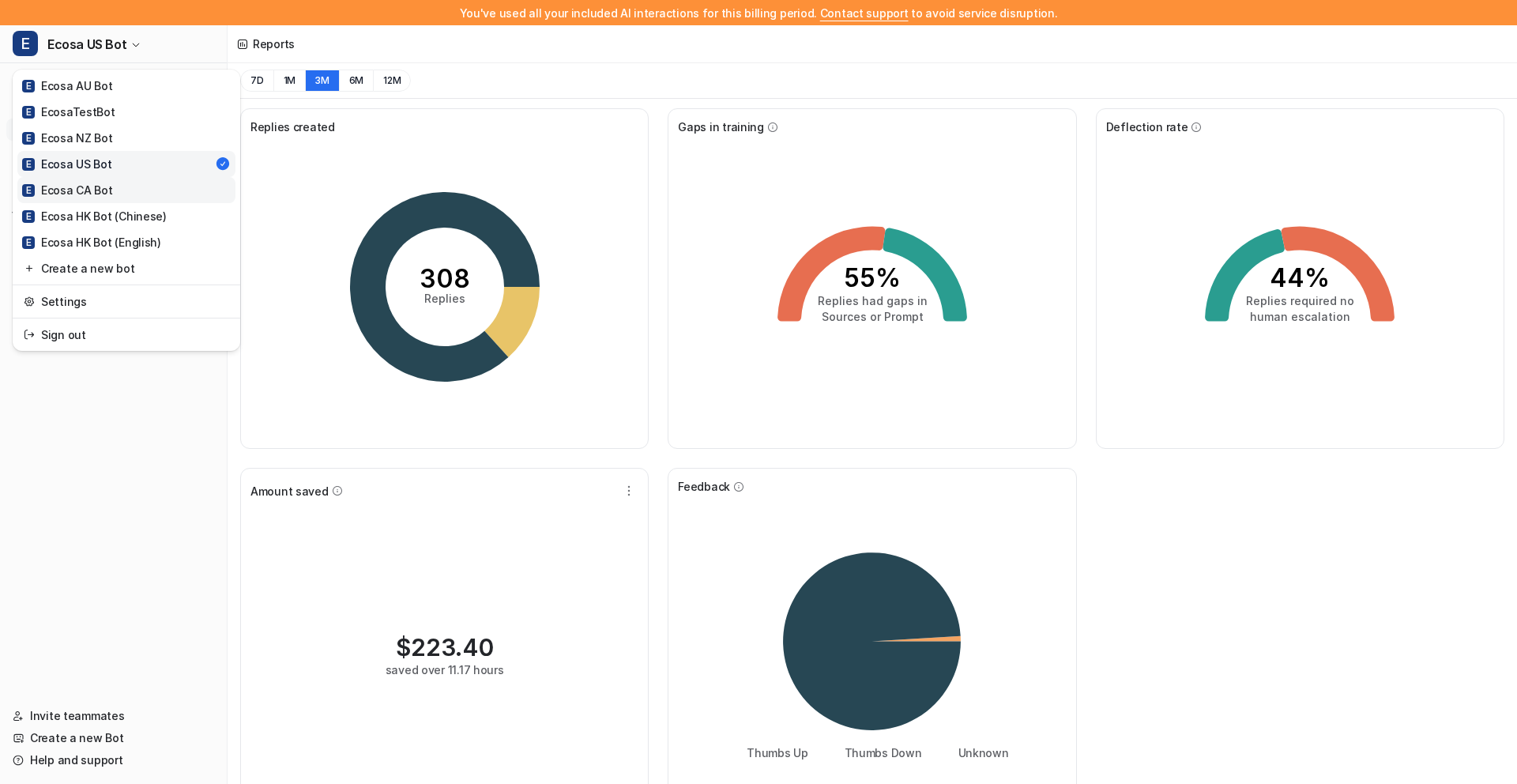
click at [124, 196] on link "E Ecosa CA Bot" at bounding box center [127, 190] width 218 height 26
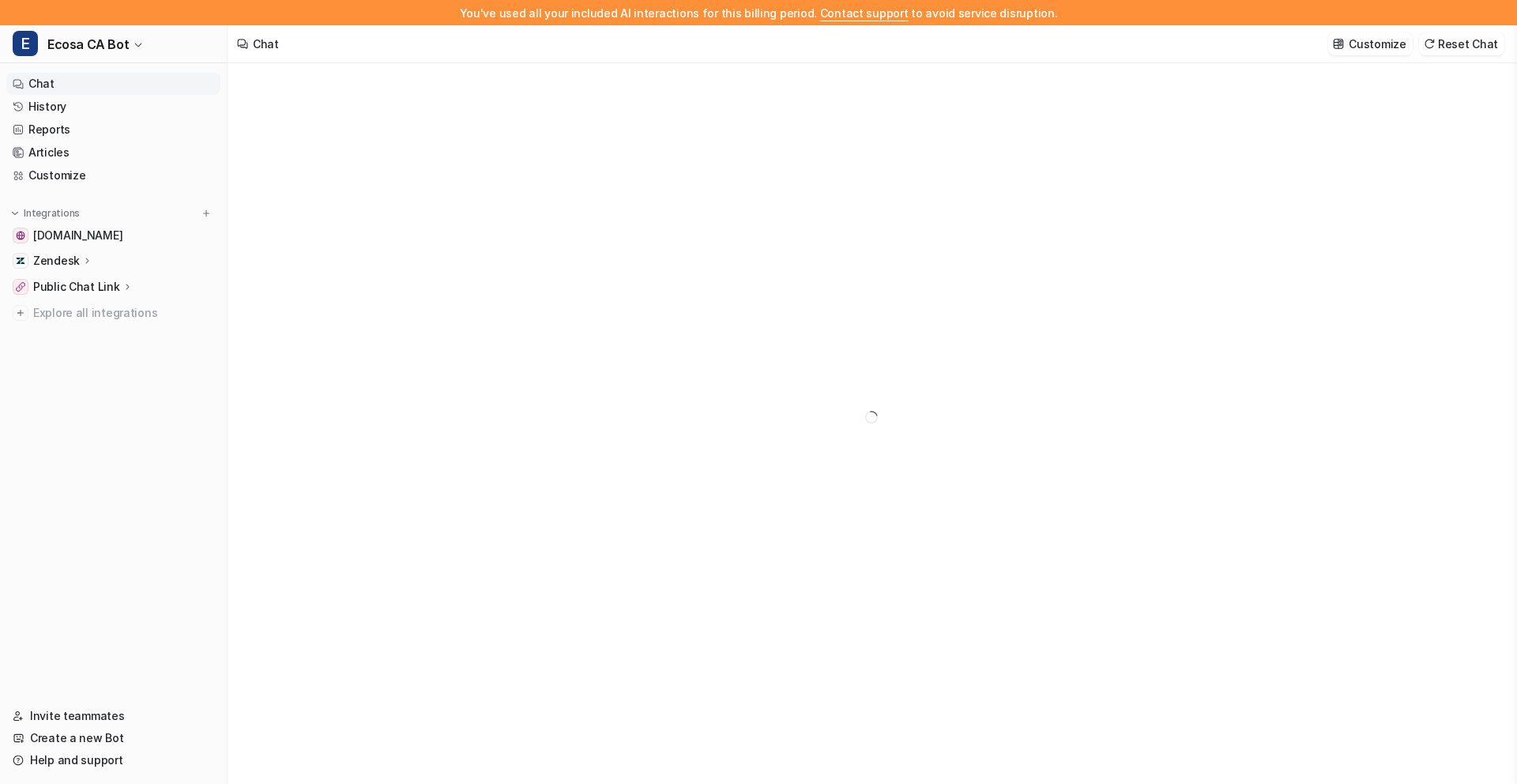
type textarea "**********"
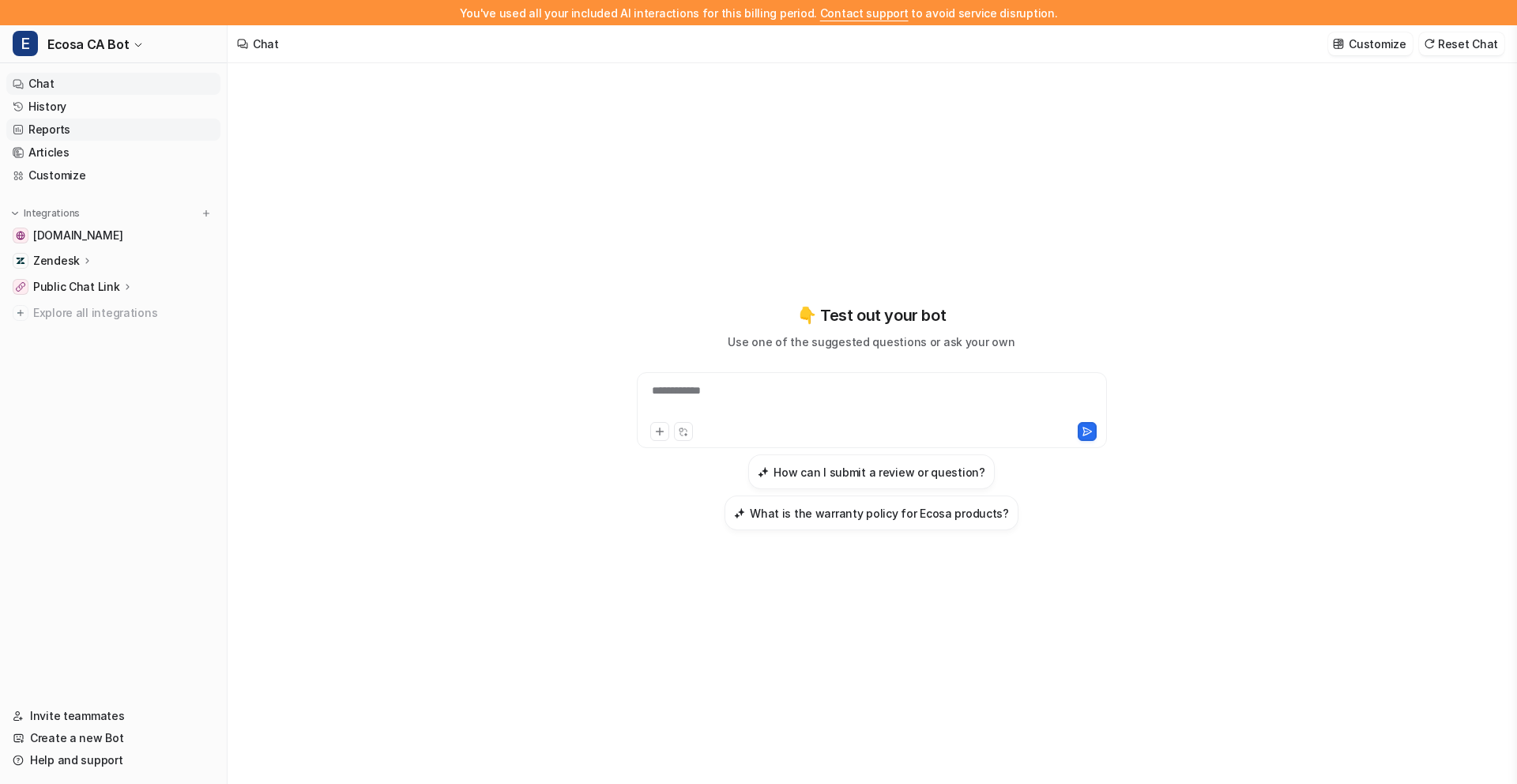
click at [91, 122] on link "Reports" at bounding box center [113, 129] width 214 height 22
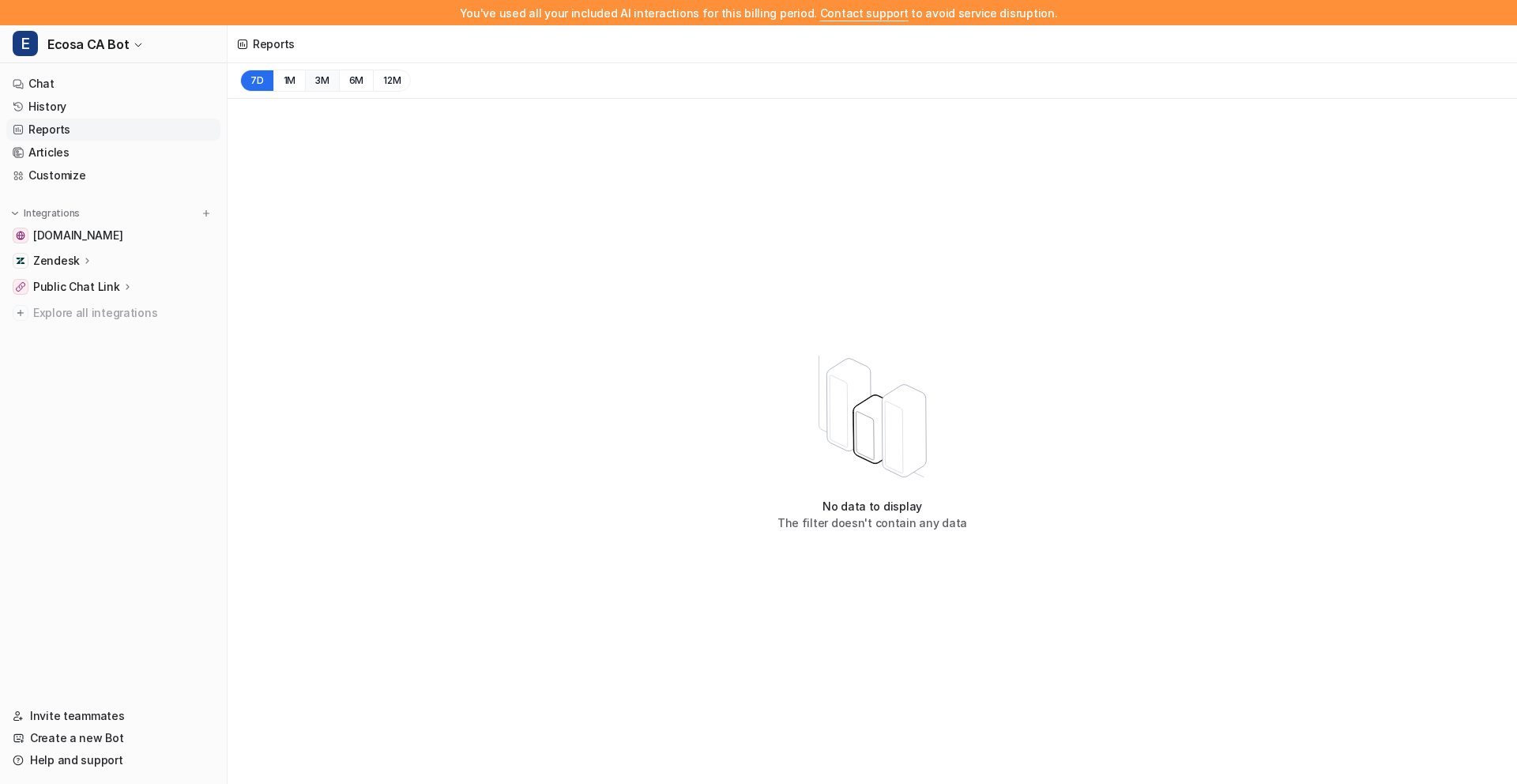
click at [326, 84] on button "3M" at bounding box center [322, 80] width 34 height 22
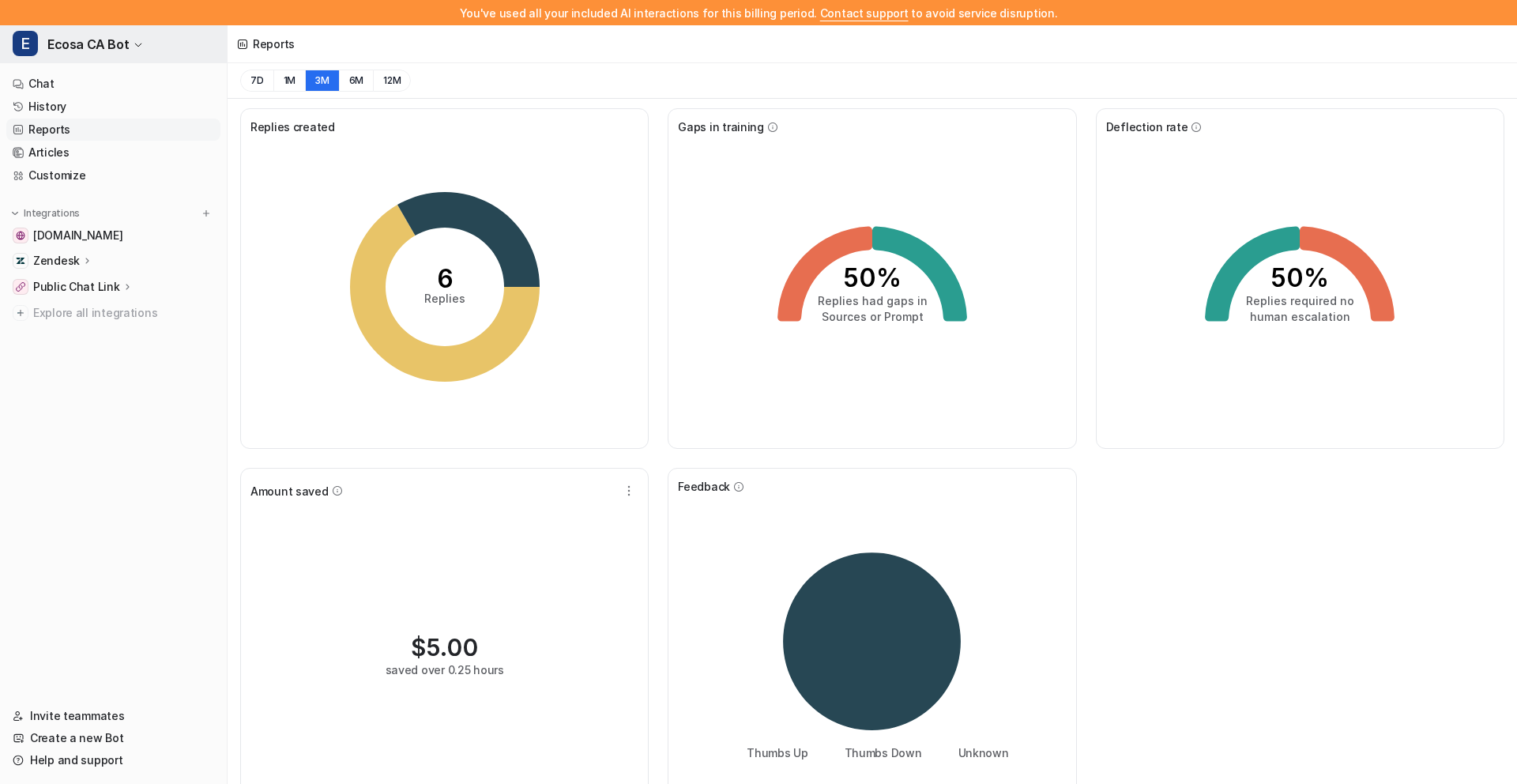
click at [109, 48] on span "Ecosa CA Bot" at bounding box center [88, 44] width 81 height 22
click at [113, 50] on span "Ecosa CA Bot" at bounding box center [88, 44] width 81 height 22
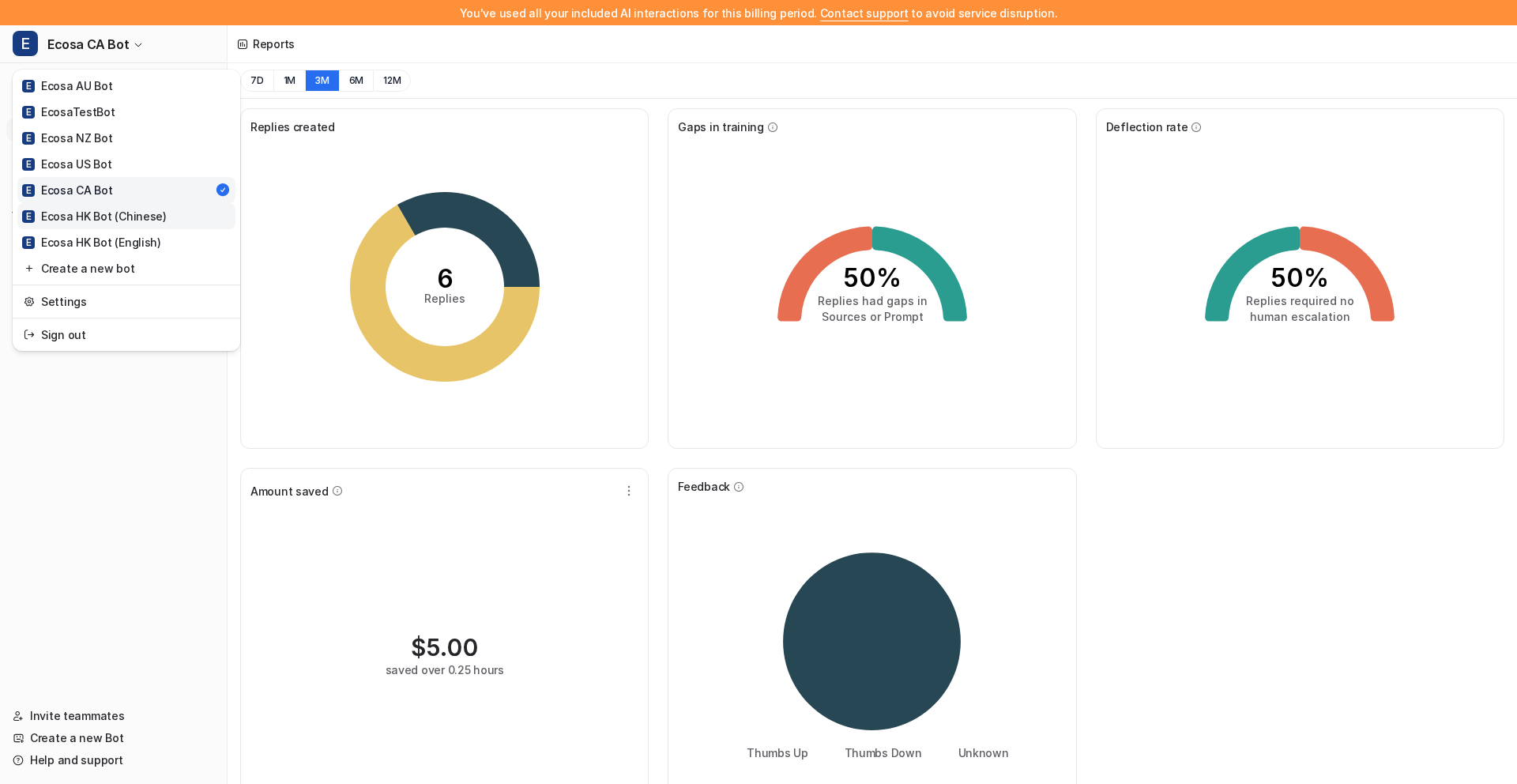
click at [127, 219] on div "E Ecosa HK Bot (Chinese)" at bounding box center [94, 215] width 145 height 17
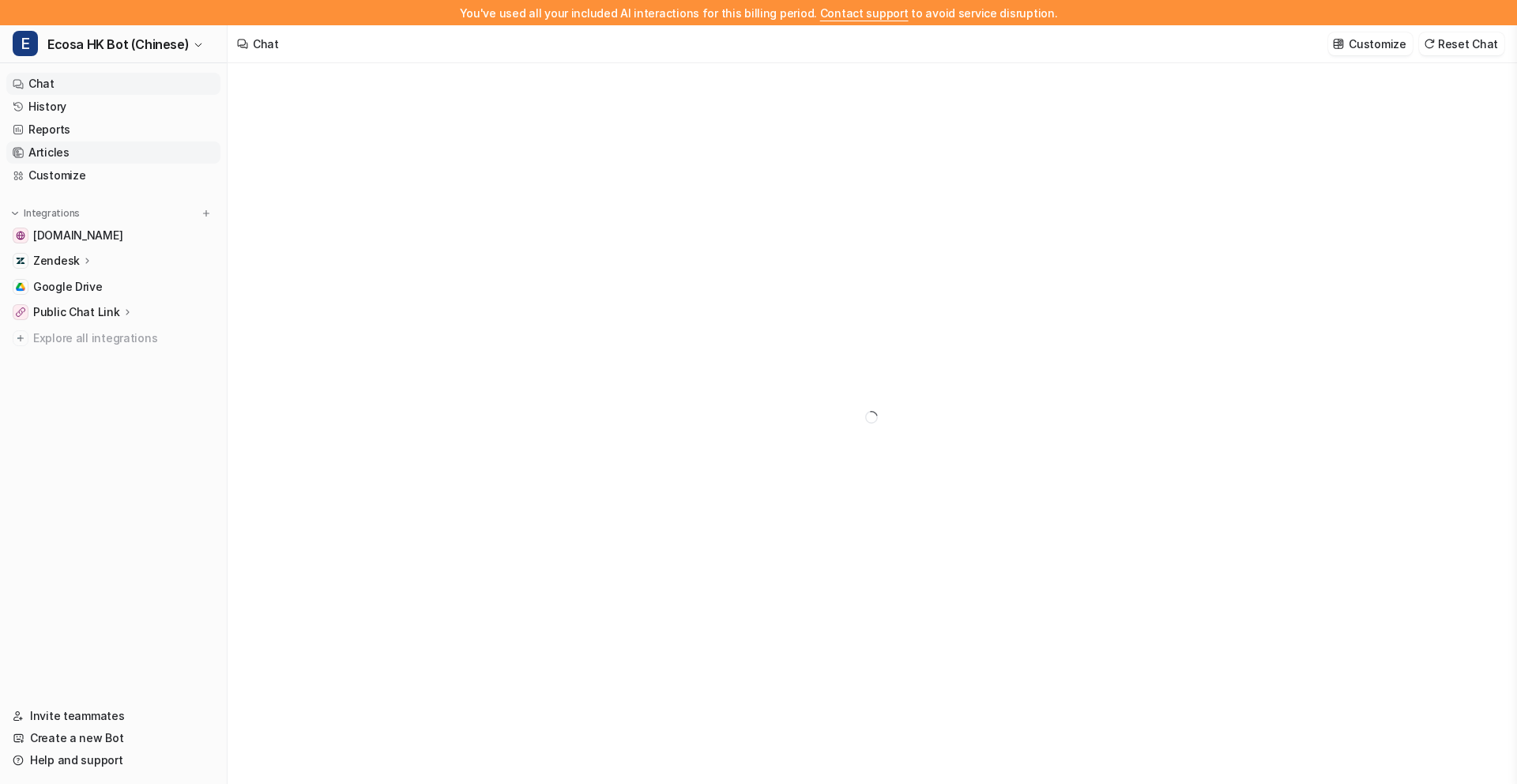
type textarea "**********"
click at [50, 153] on link "Articles" at bounding box center [113, 152] width 214 height 22
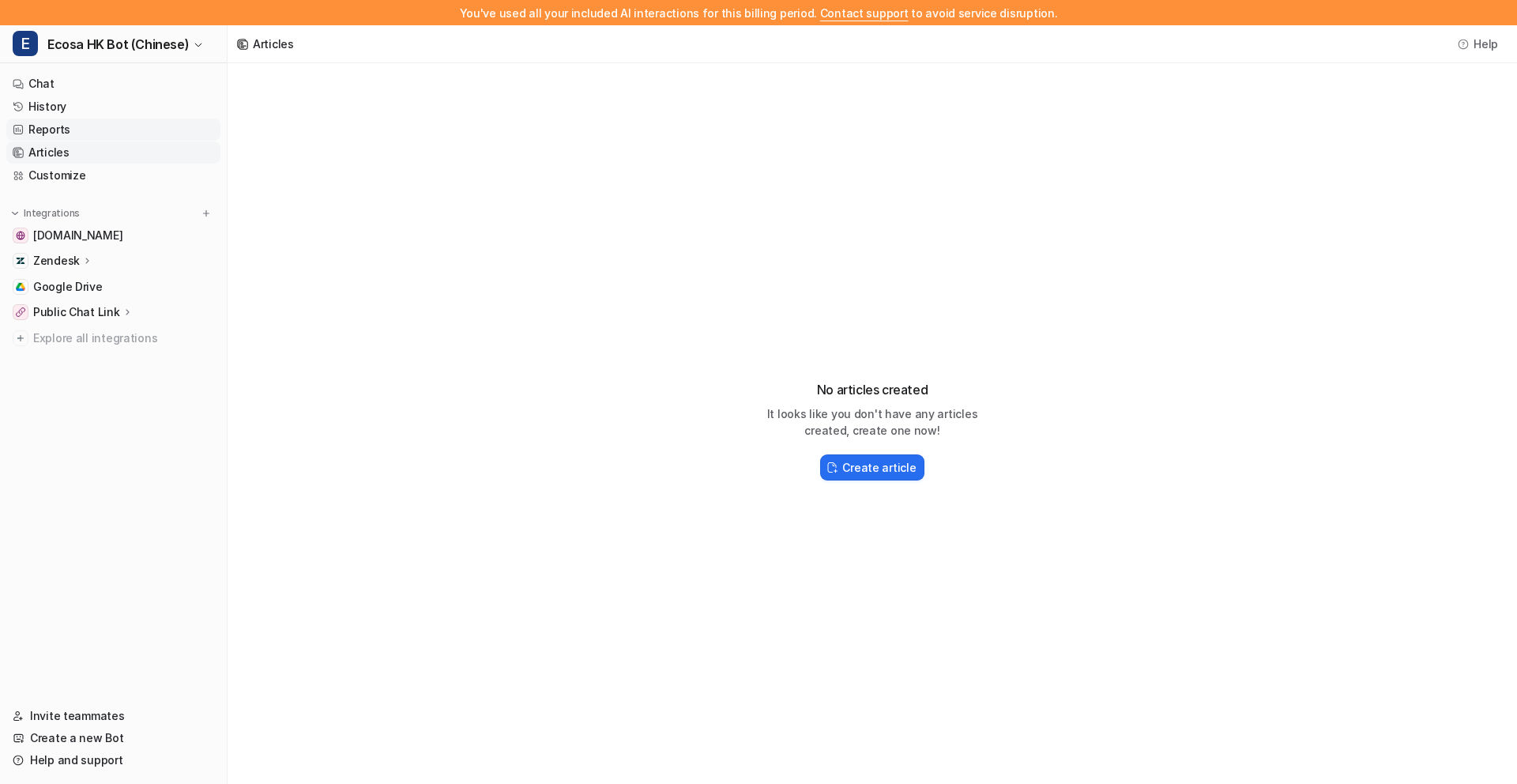
click at [50, 128] on link "Reports" at bounding box center [113, 129] width 214 height 22
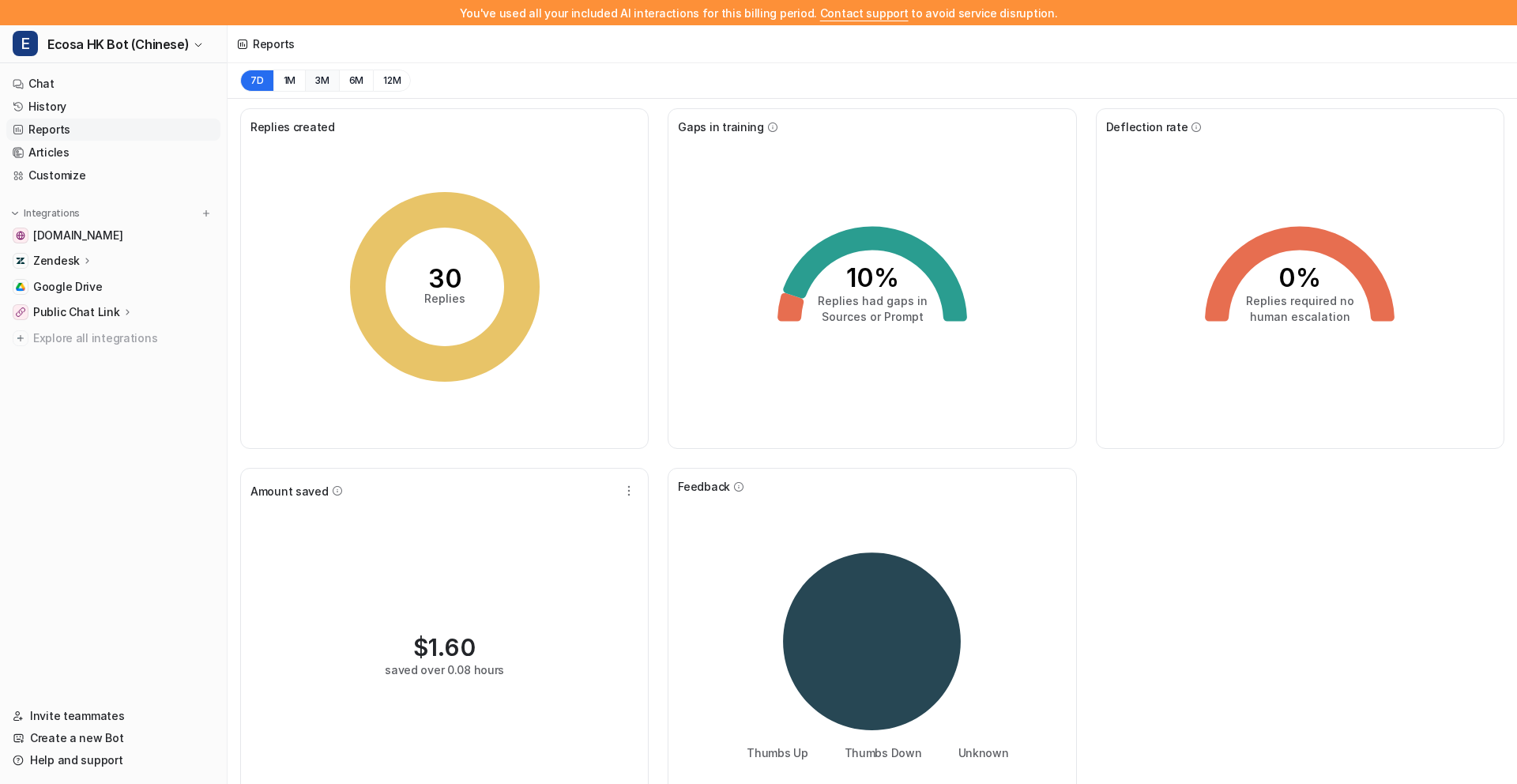
click at [318, 83] on button "3M" at bounding box center [322, 80] width 34 height 22
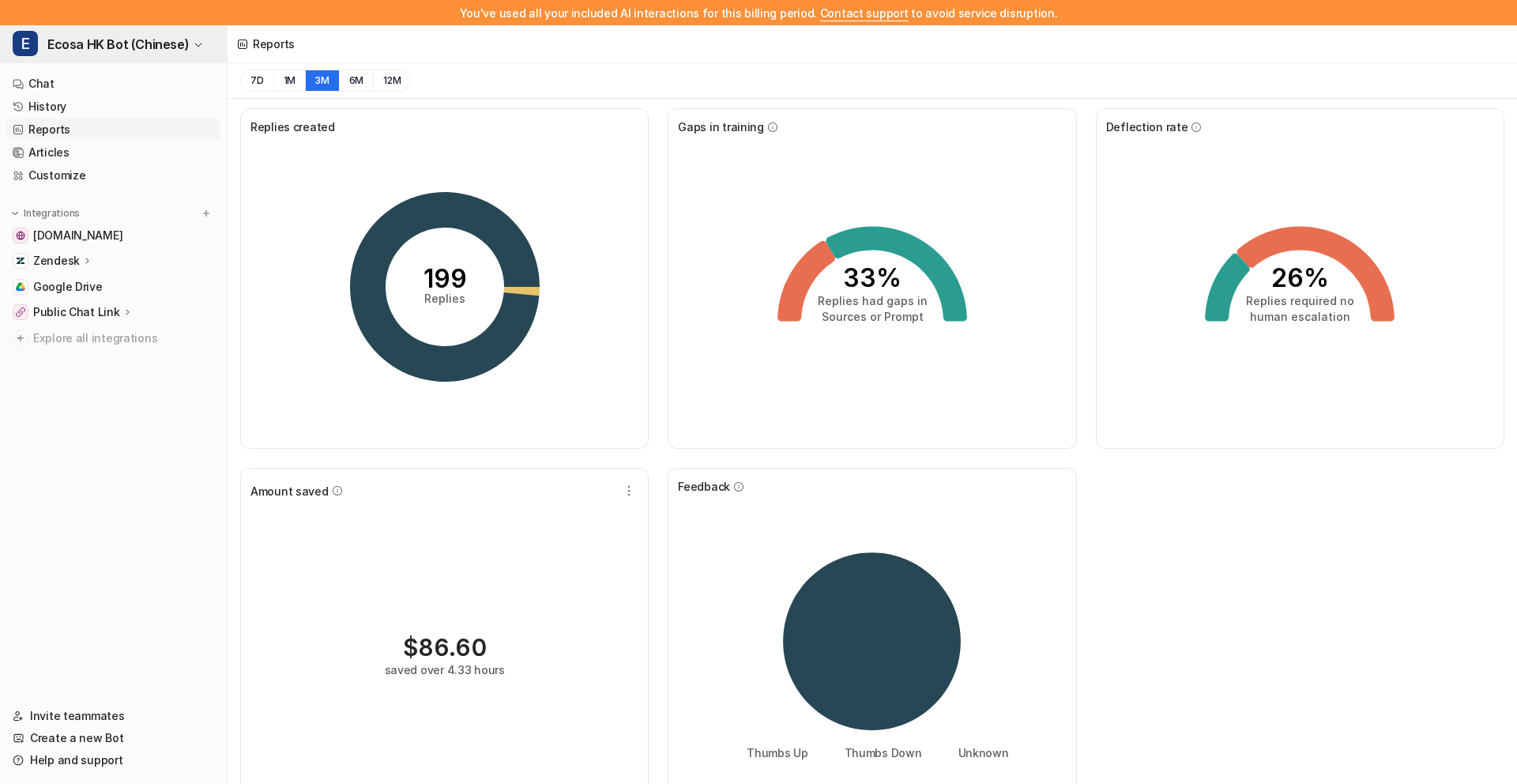
click at [121, 39] on span "Ecosa HK Bot (Chinese)" at bounding box center [118, 44] width 141 height 22
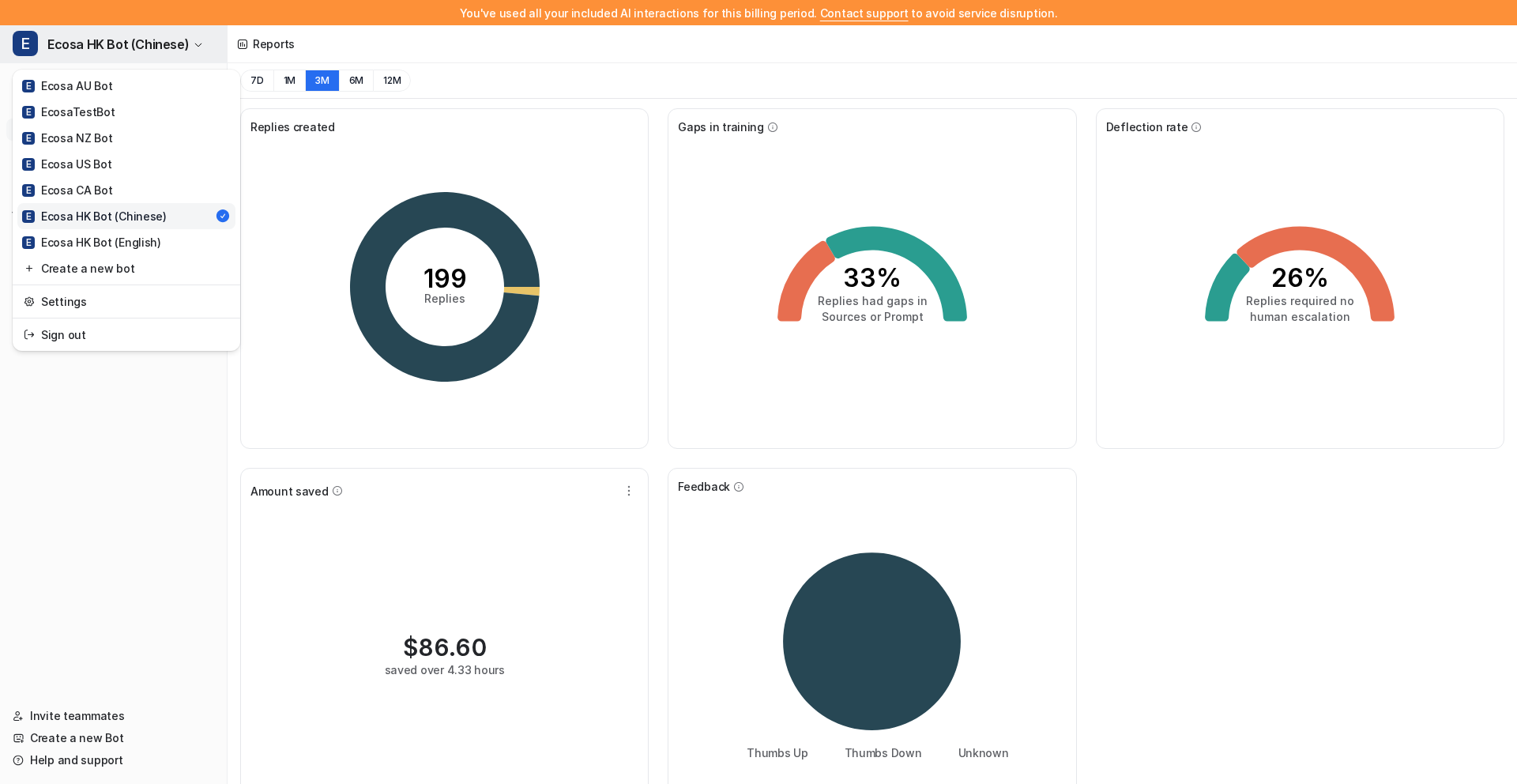
click at [122, 47] on span "Ecosa HK Bot (Chinese)" at bounding box center [118, 44] width 141 height 22
click at [137, 240] on div "E Ecosa HK Bot (English)" at bounding box center [91, 242] width 139 height 17
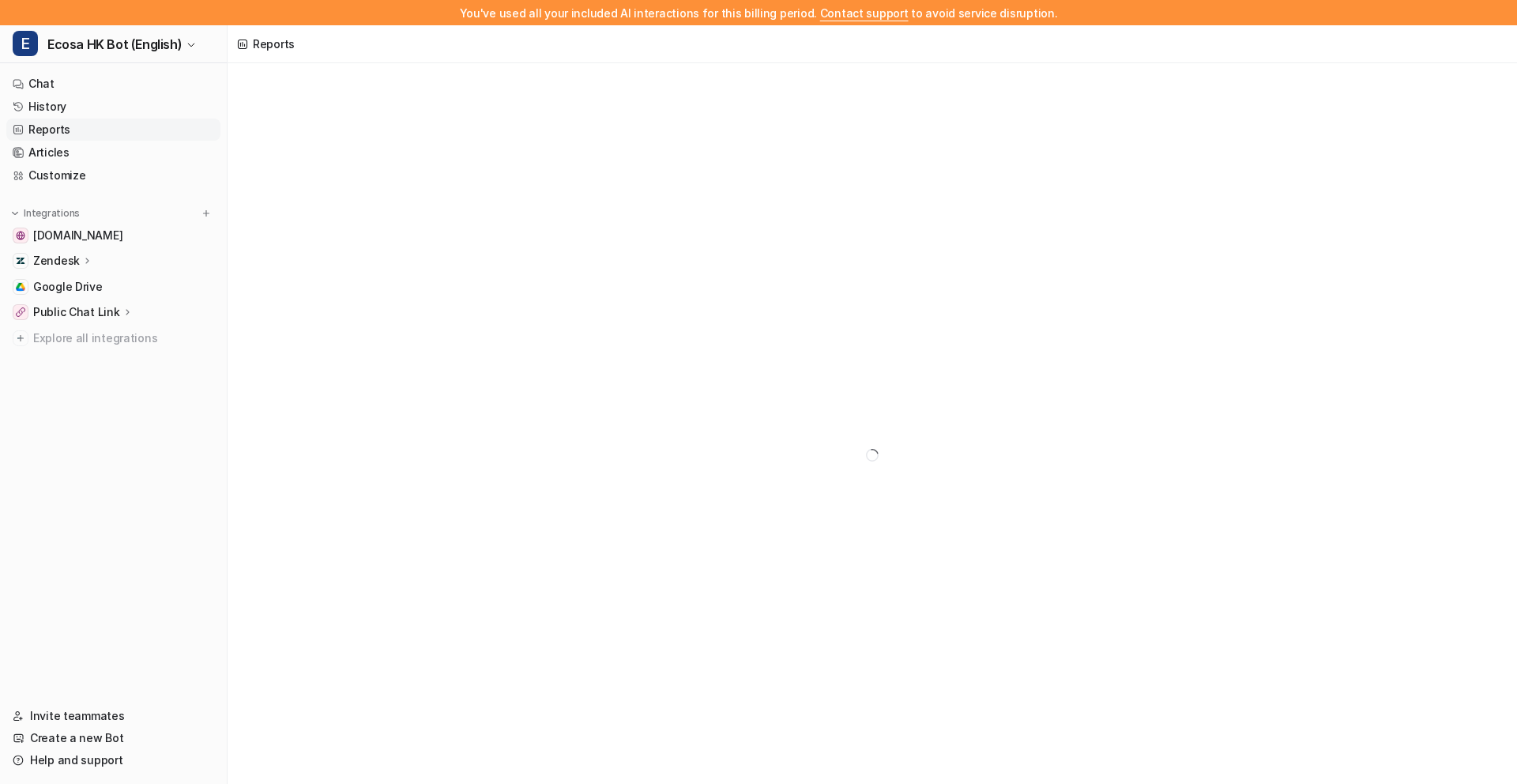
click at [90, 126] on link "Reports" at bounding box center [113, 129] width 214 height 22
click at [311, 74] on button "3M" at bounding box center [322, 80] width 34 height 22
